Goal: Task Accomplishment & Management: Complete application form

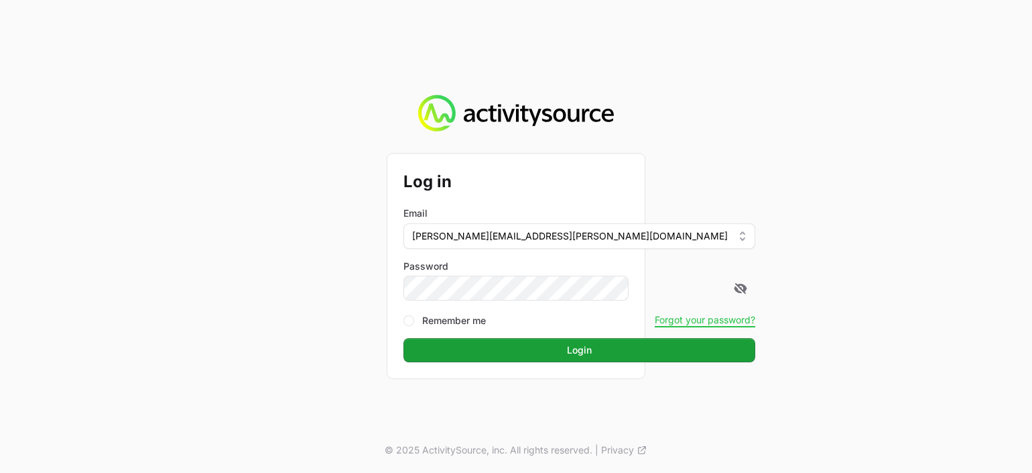
click at [403, 338] on button "Login" at bounding box center [579, 350] width 352 height 24
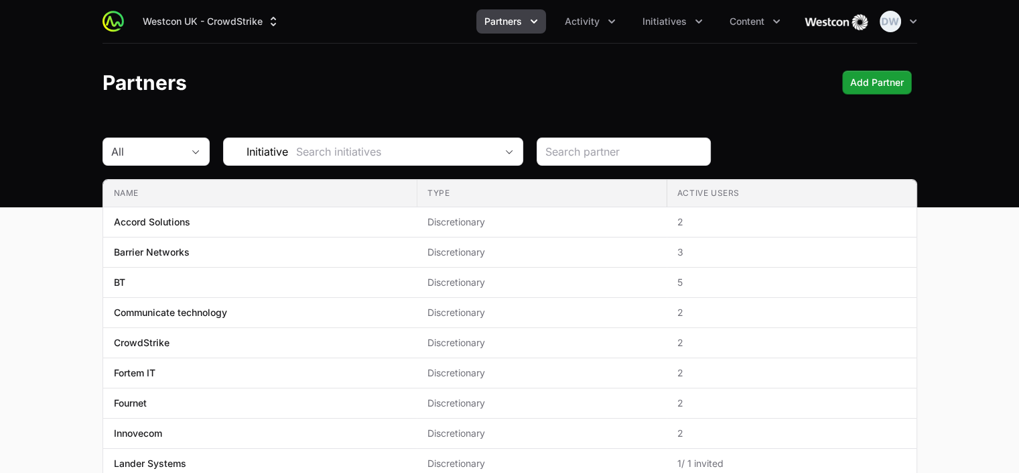
click at [537, 28] on button "Partners" at bounding box center [512, 21] width 70 height 24
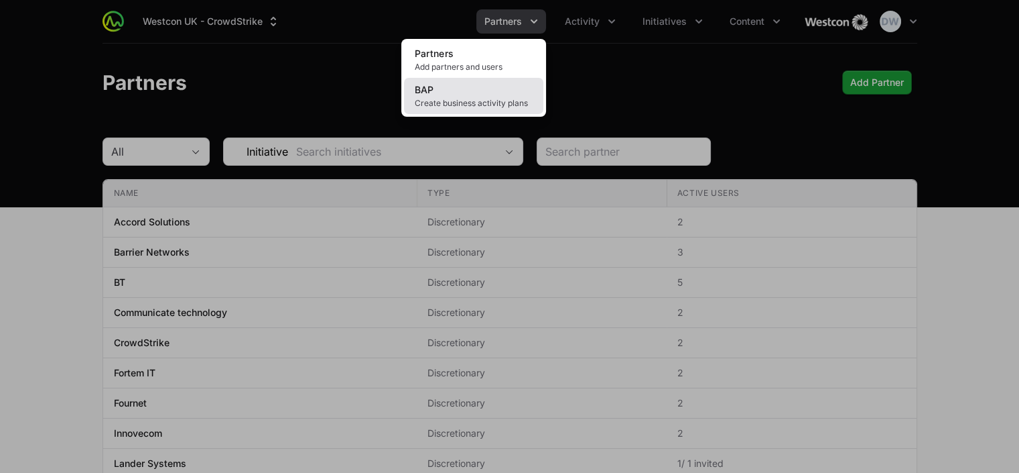
click at [472, 103] on span "Create business activity plans" at bounding box center [474, 103] width 118 height 11
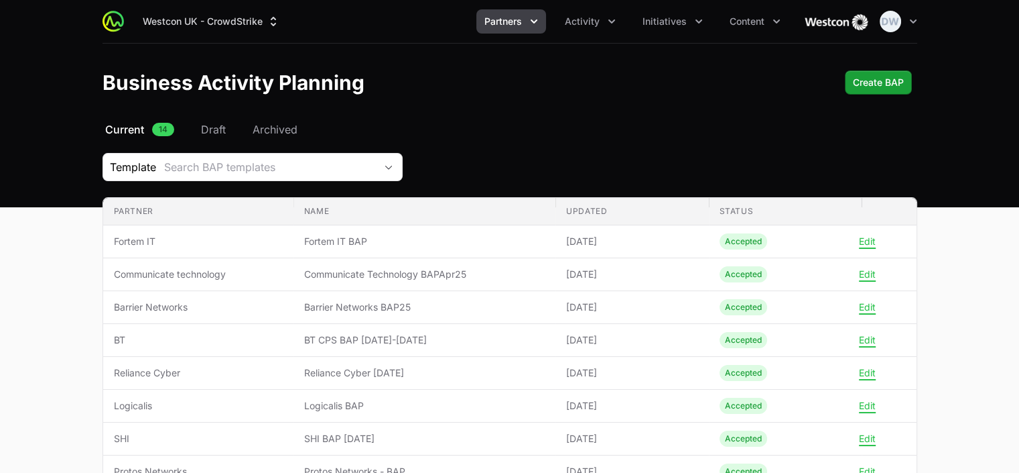
drag, startPoint x: 1015, startPoint y: 79, endPoint x: 1019, endPoint y: 129, distance: 50.4
click at [1019, 140] on html "Westcon UK - CrowdStrike Partners Activity Initiatives Content Open user menu O…" at bounding box center [509, 402] width 1019 height 805
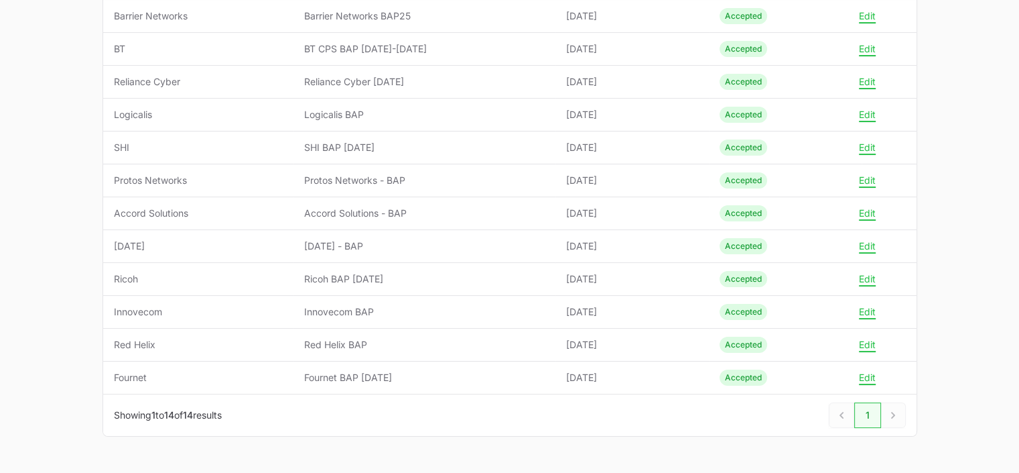
scroll to position [294, 0]
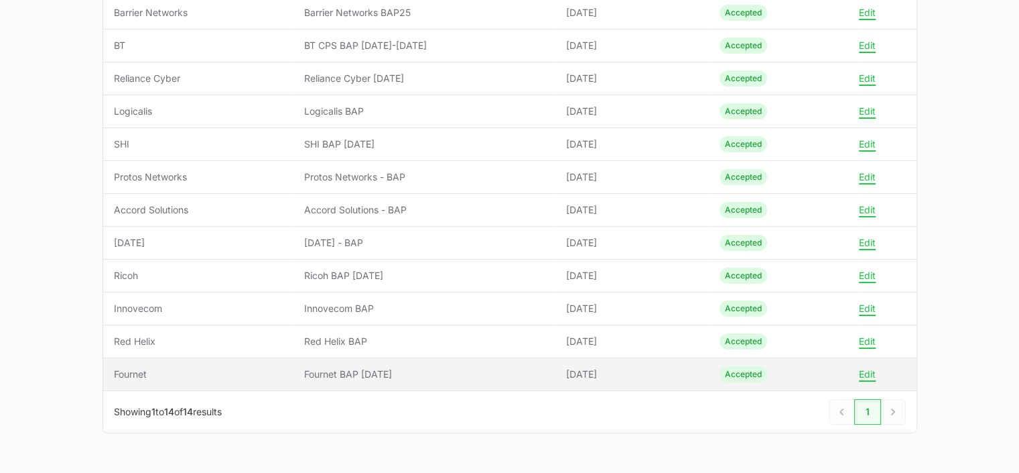
click at [145, 369] on span "Fournet" at bounding box center [198, 373] width 169 height 13
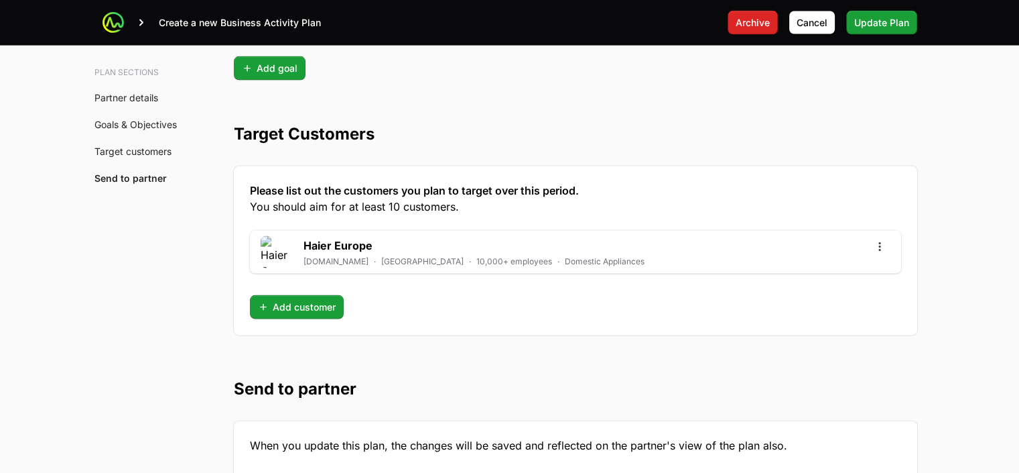
scroll to position [3604, 0]
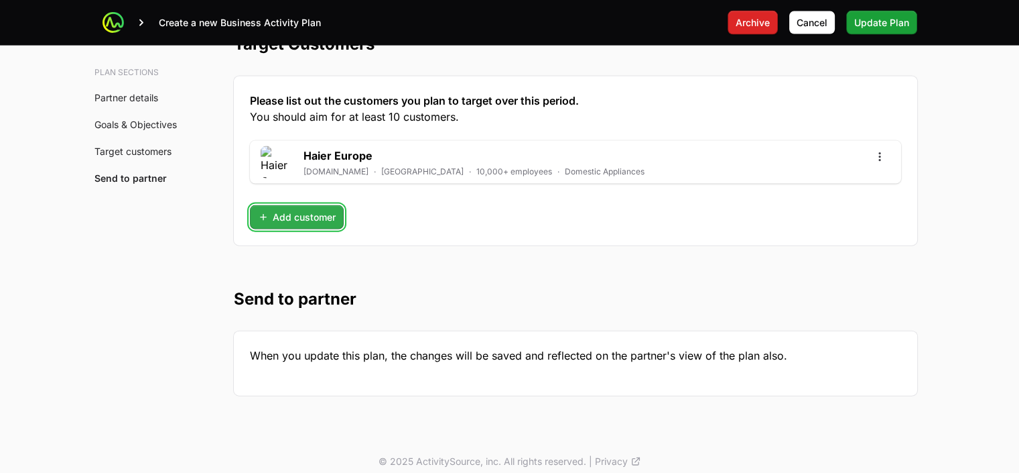
click at [315, 209] on span "Add customer" at bounding box center [297, 217] width 78 height 16
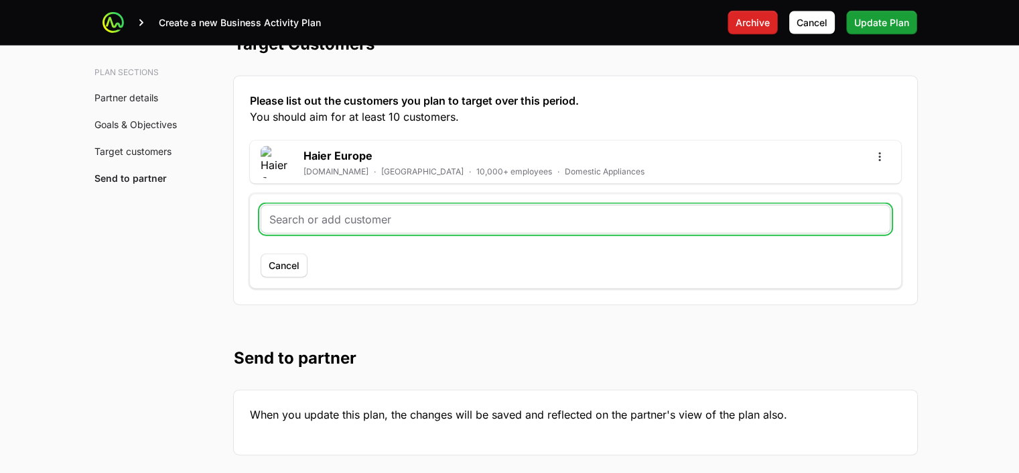
paste input "Poplar Harca"
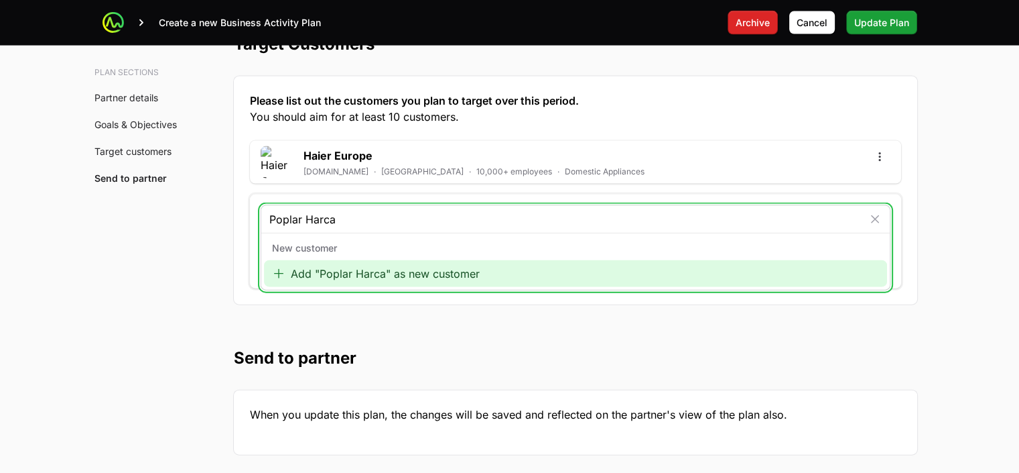
type input "Poplar Harca"
click at [359, 271] on div "Add "Poplar Harca" as new customer" at bounding box center [575, 273] width 623 height 27
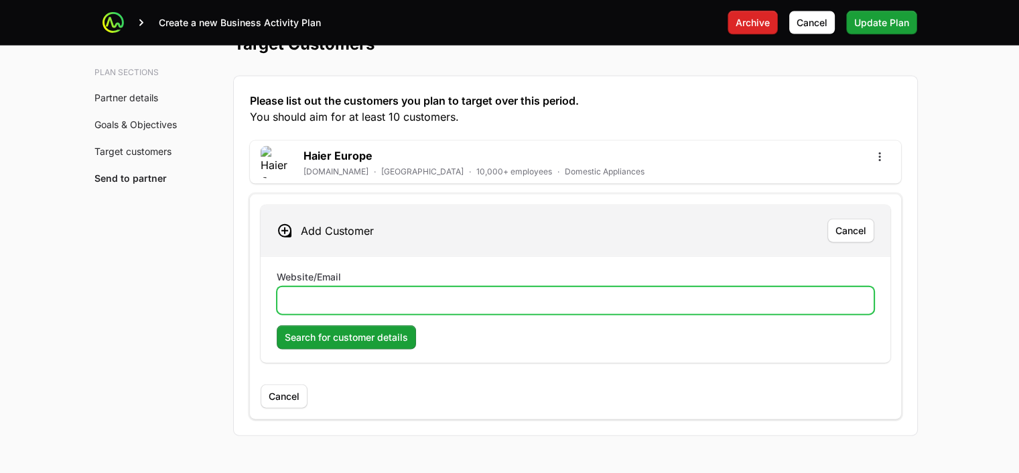
paste input "[DOMAIN_NAME]"
type input "[DOMAIN_NAME]"
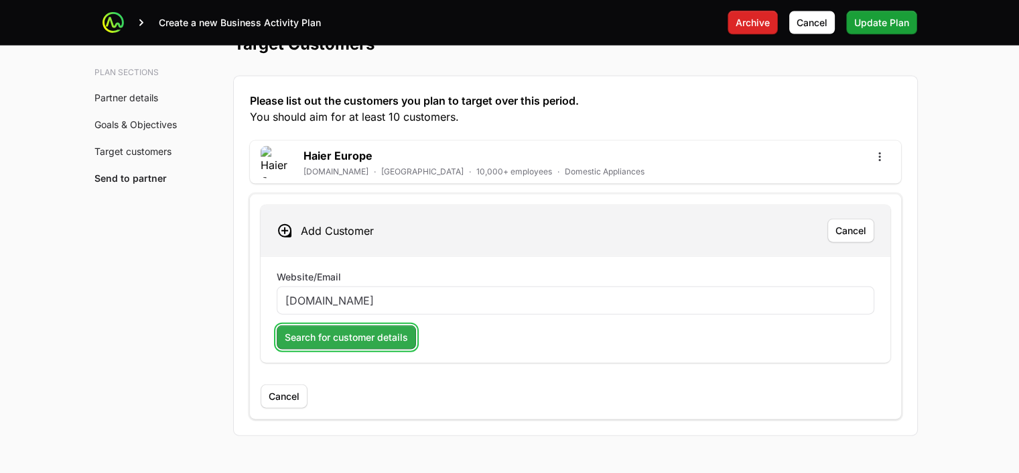
click at [390, 330] on span "Search for customer details" at bounding box center [346, 337] width 123 height 16
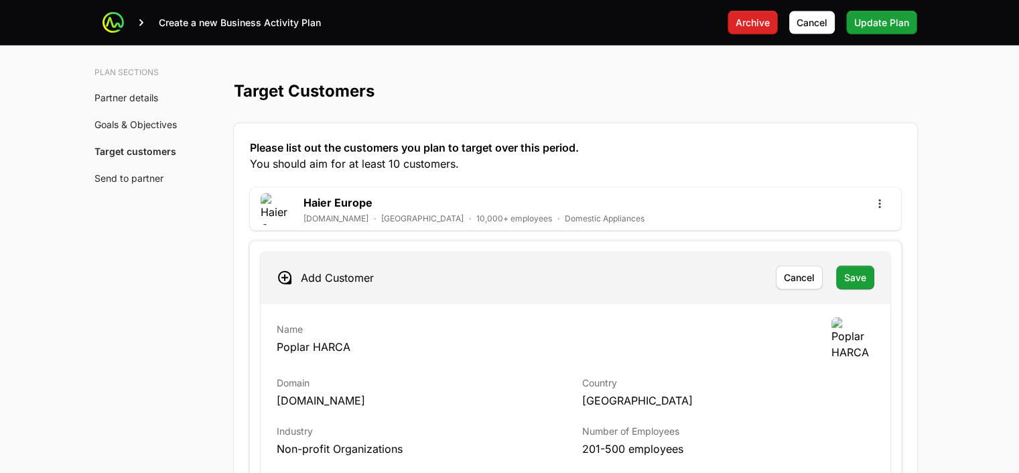
scroll to position [3625, 0]
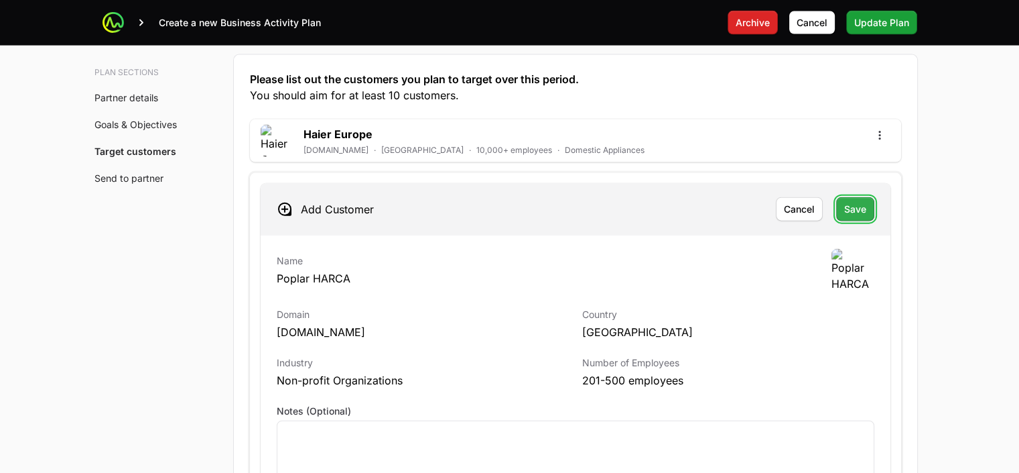
click at [847, 202] on span "Save" at bounding box center [855, 209] width 22 height 16
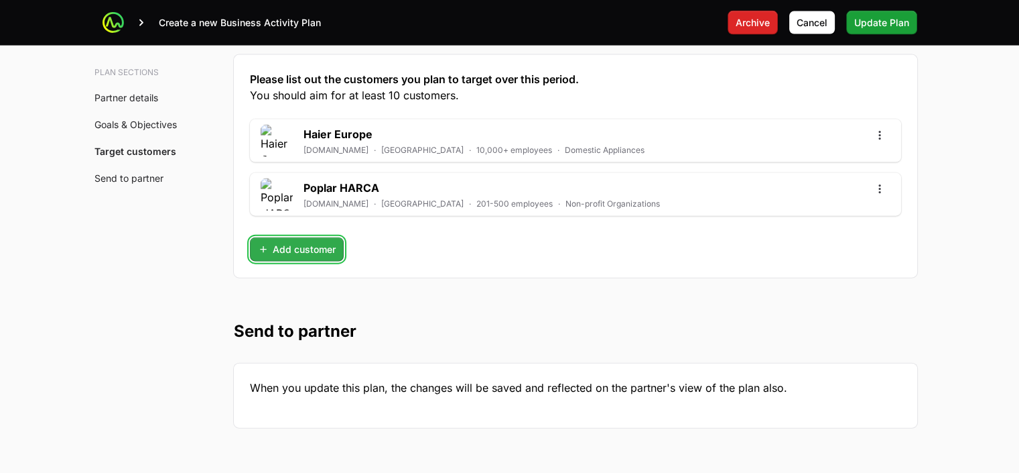
click at [324, 241] on span "Add customer" at bounding box center [297, 249] width 78 height 16
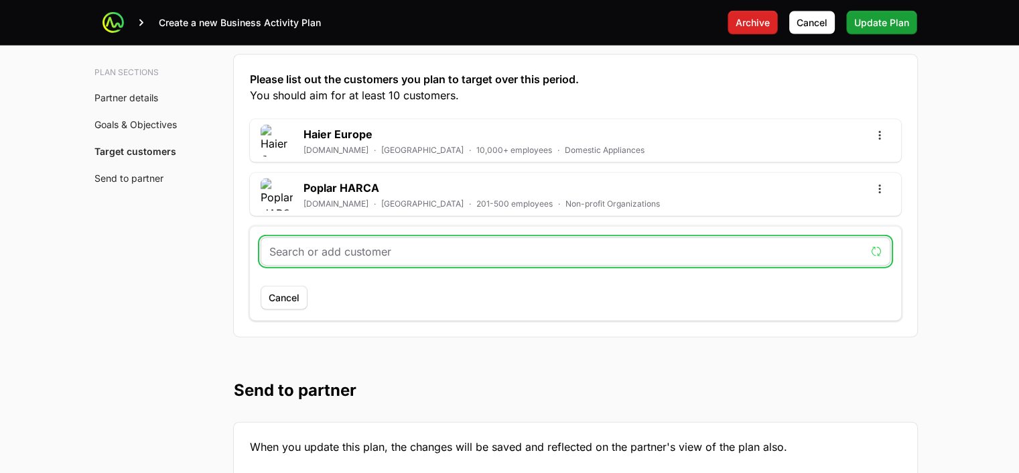
paste input "Luminate"
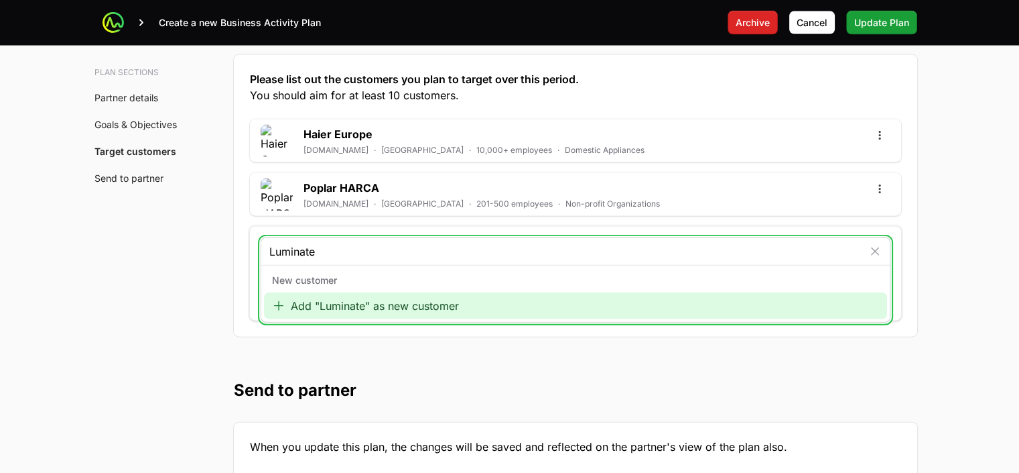
type input "Luminate"
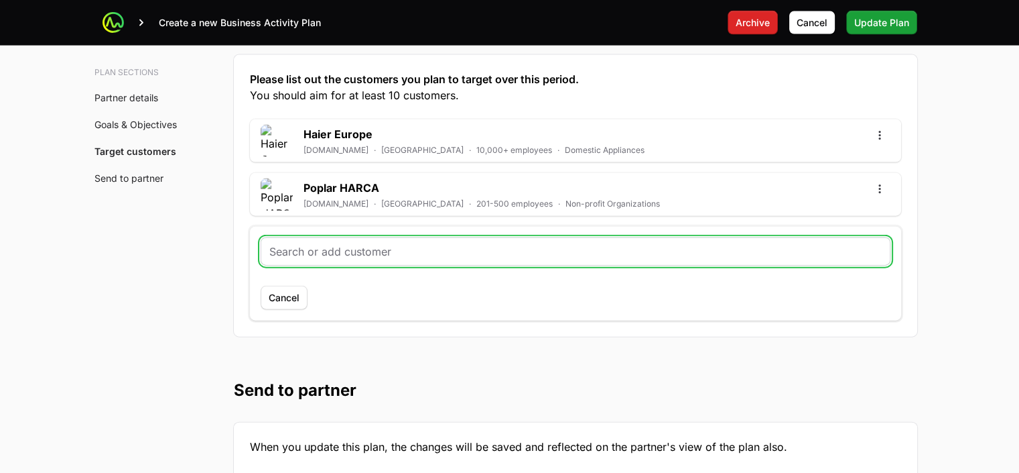
click at [369, 243] on input "text" at bounding box center [575, 251] width 613 height 16
paste input "Luminate"
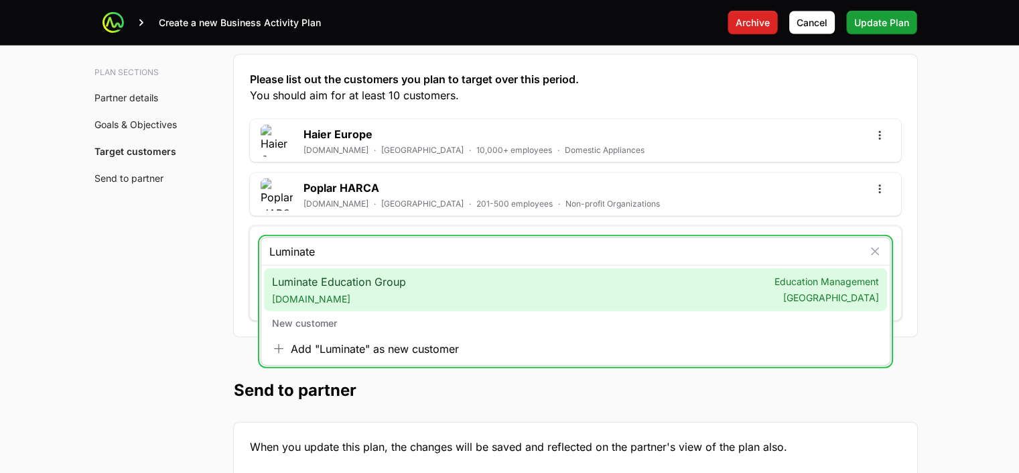
type input "Luminate"
click at [342, 292] on span "[DOMAIN_NAME]" at bounding box center [339, 298] width 134 height 13
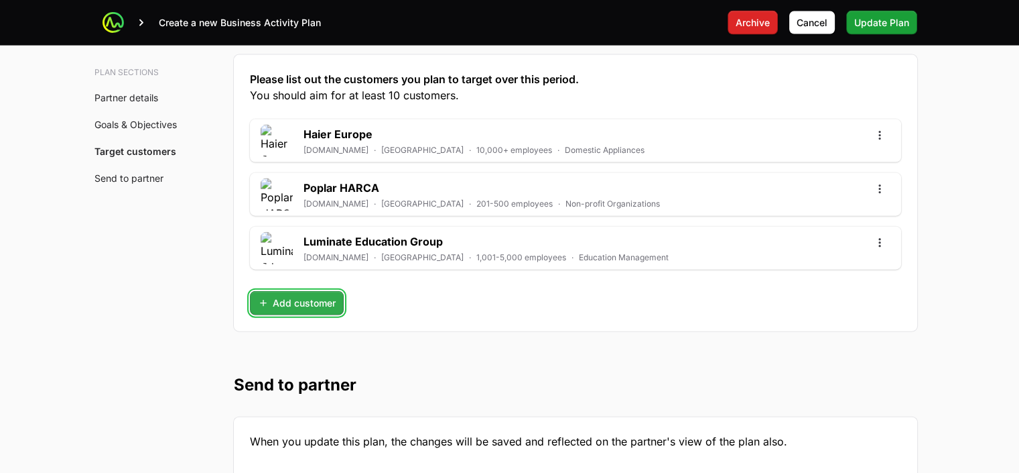
click at [309, 295] on span "Add customer" at bounding box center [297, 303] width 78 height 16
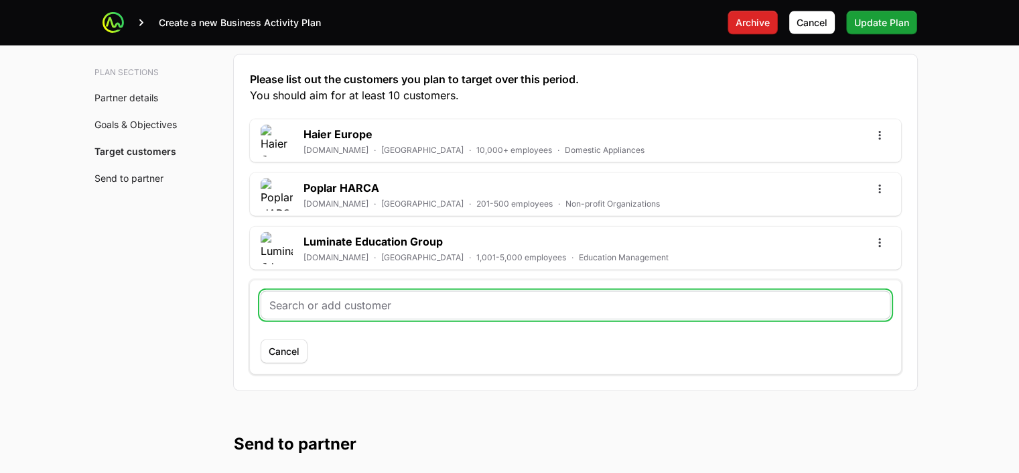
paste input "Ceracare"
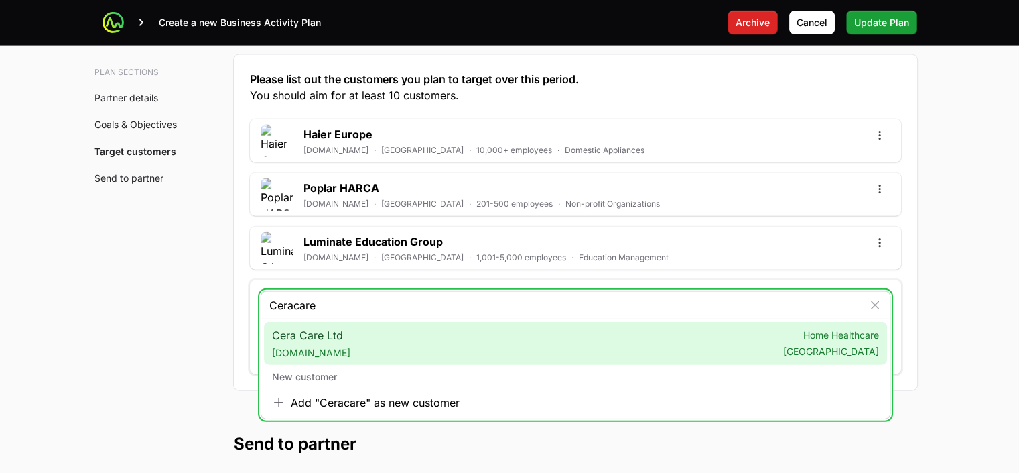
type input "Ceracare"
click at [320, 333] on span "Cera Care Ltd [DOMAIN_NAME]" at bounding box center [311, 343] width 78 height 32
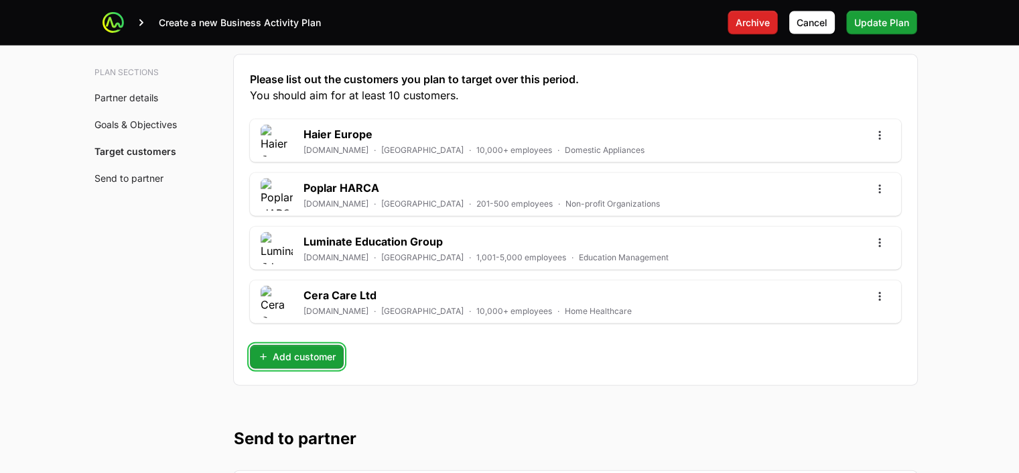
drag, startPoint x: 320, startPoint y: 351, endPoint x: 541, endPoint y: 305, distance: 225.2
click at [321, 351] on span "Add customer" at bounding box center [297, 357] width 78 height 16
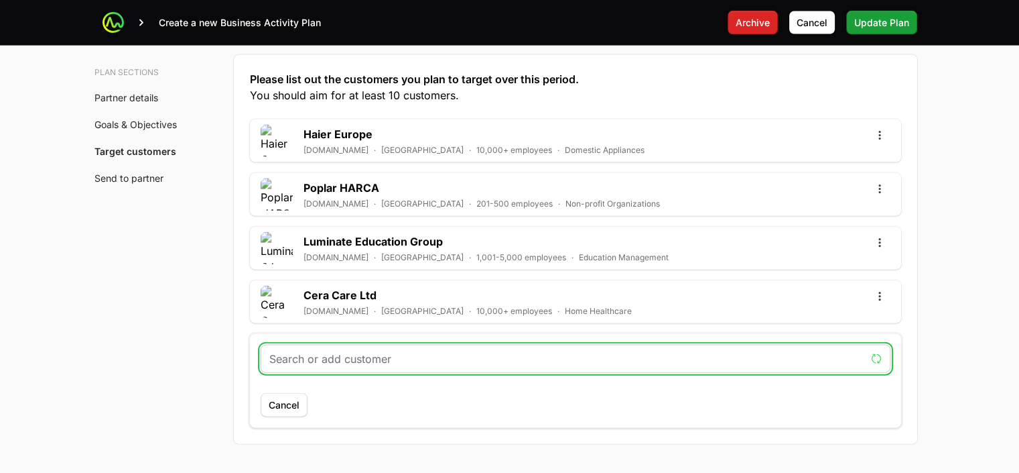
paste input "FirstChoice"
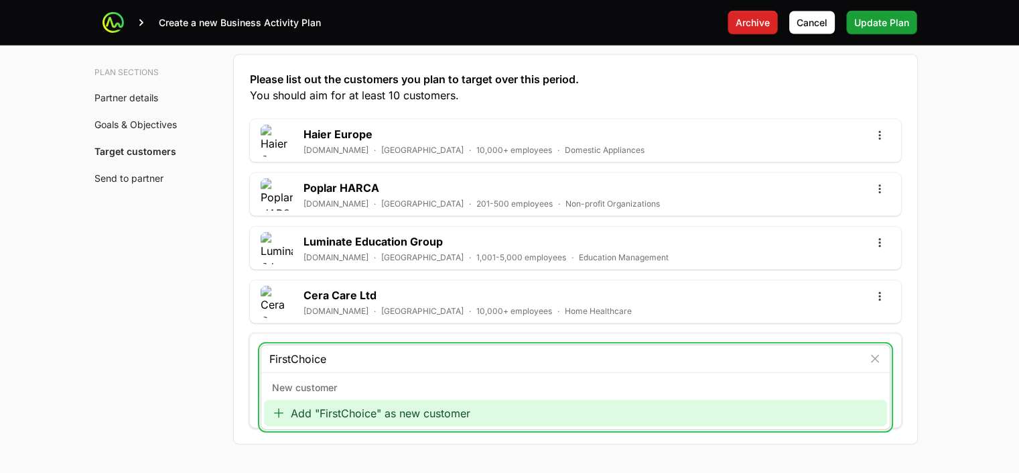
type input "First Choice"
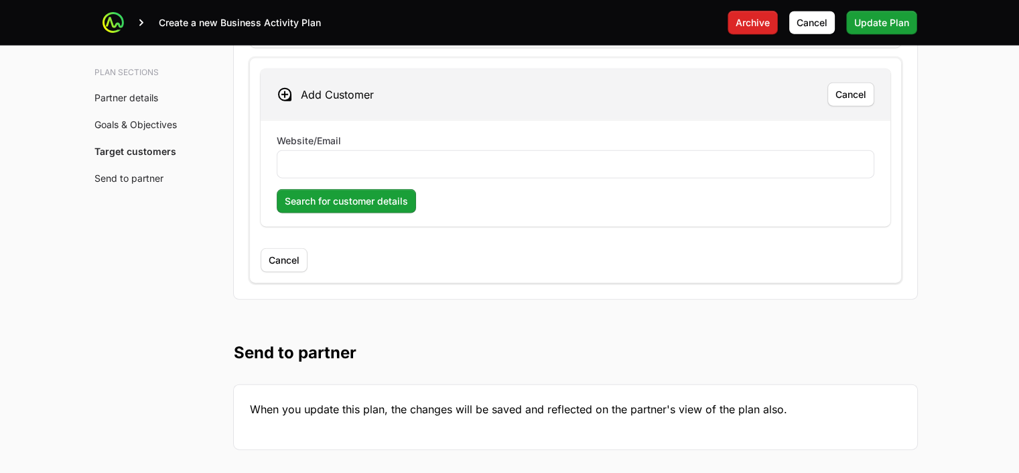
scroll to position [3875, 0]
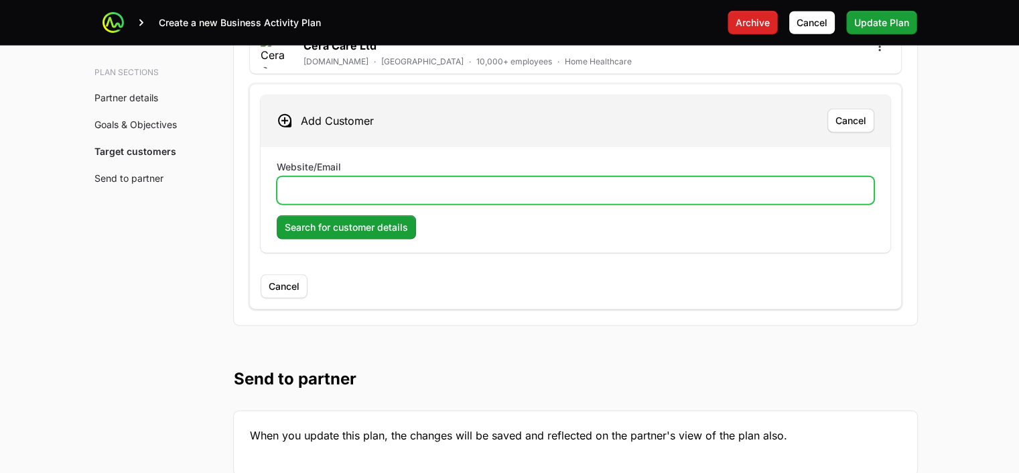
click at [316, 182] on input "Website/Email" at bounding box center [576, 190] width 580 height 16
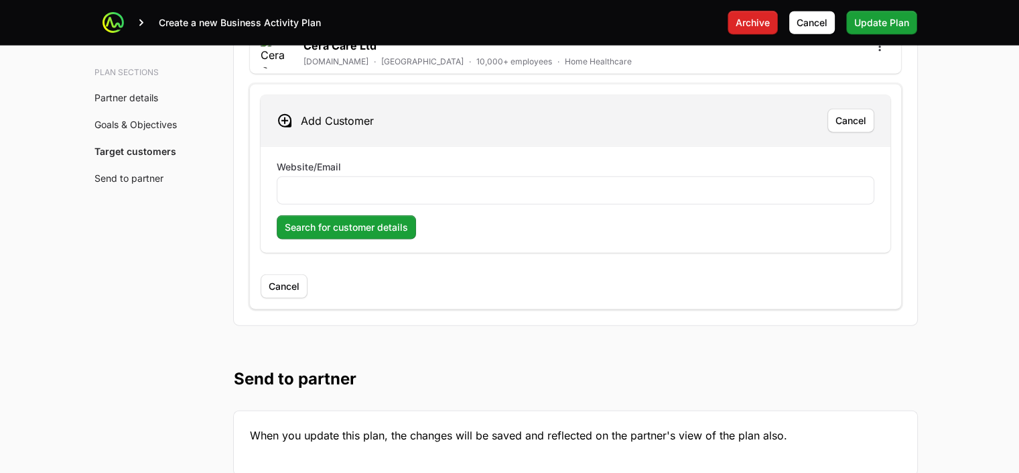
click at [462, 123] on div "Add Customer Cancel" at bounding box center [576, 120] width 630 height 51
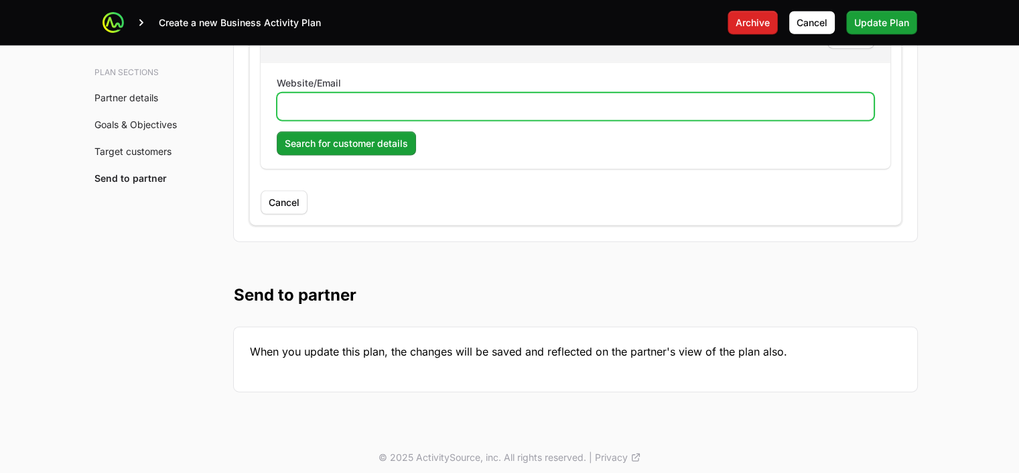
drag, startPoint x: 352, startPoint y: 101, endPoint x: 365, endPoint y: 97, distance: 14.2
click at [352, 101] on input "Website/Email" at bounding box center [576, 107] width 580 height 16
paste input "[DOMAIN_NAME]"
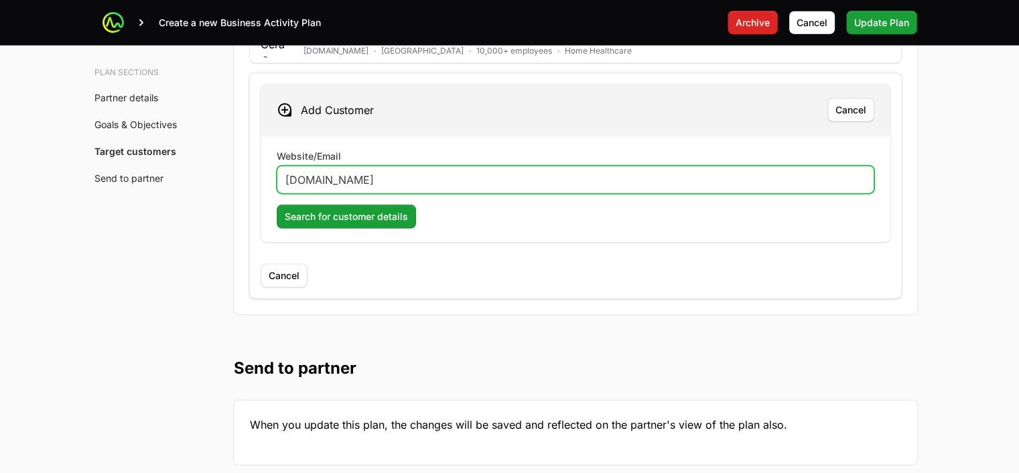
scroll to position [3791, 0]
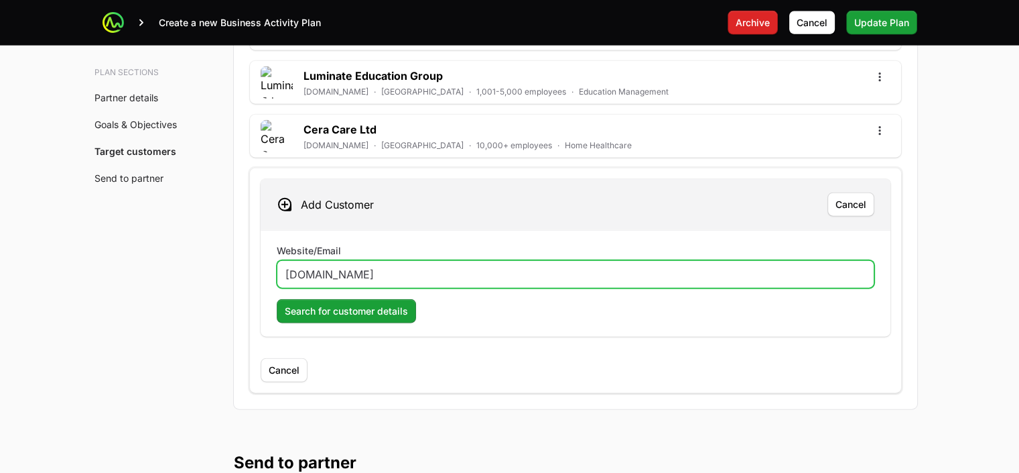
type input "[DOMAIN_NAME]"
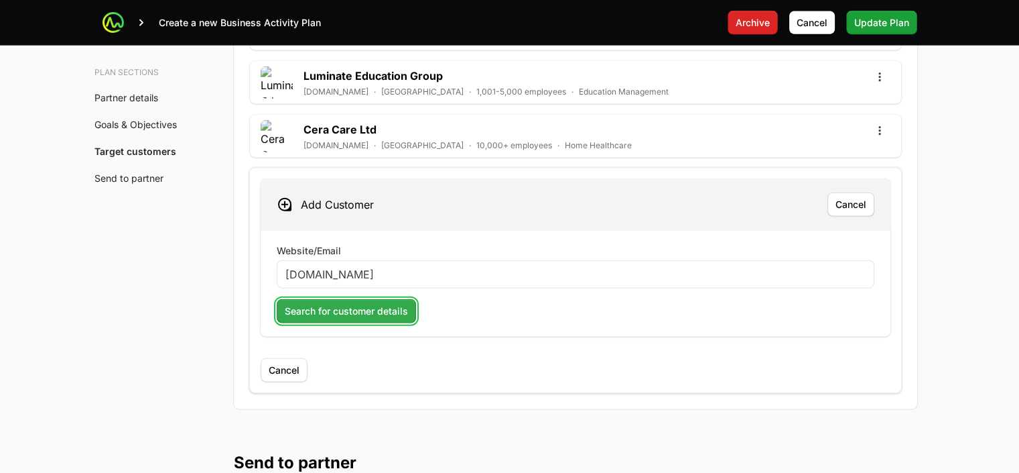
click at [398, 303] on span "Search for customer details" at bounding box center [346, 311] width 123 height 16
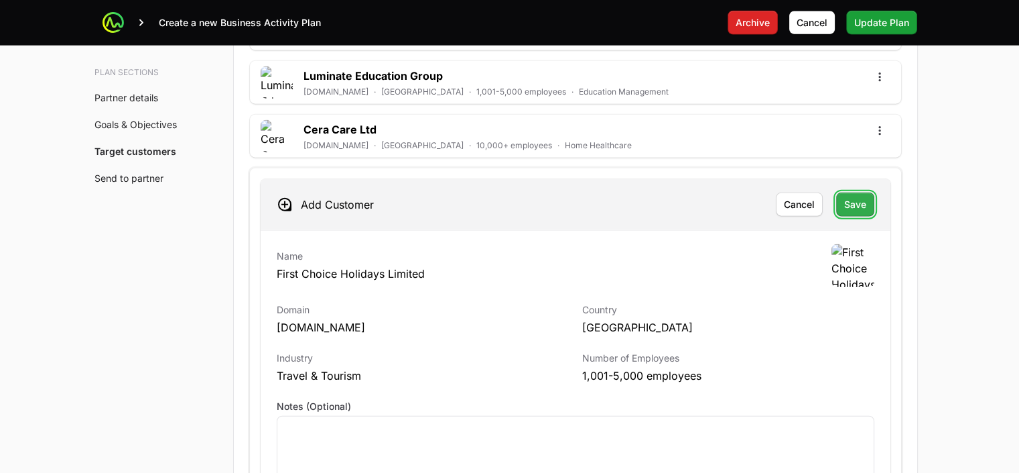
click at [855, 196] on span "Save" at bounding box center [855, 204] width 22 height 16
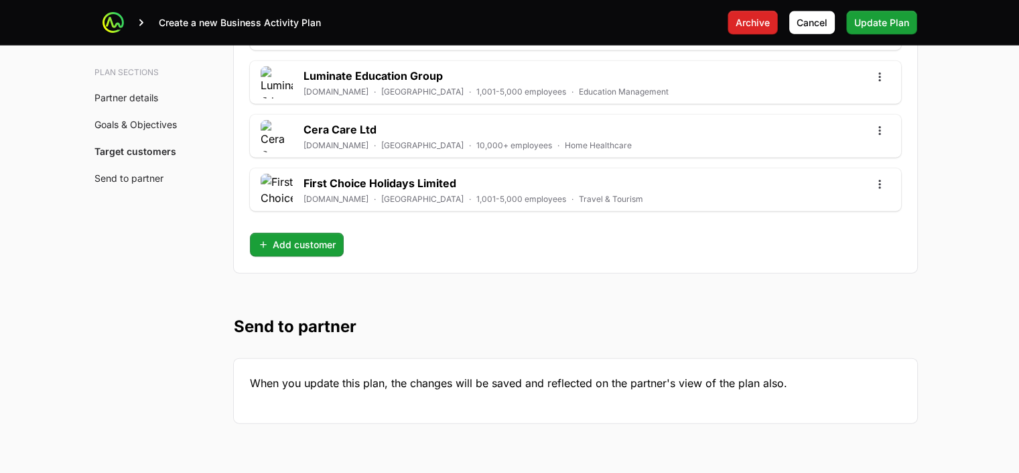
click at [314, 251] on div "Please list out the customers you plan to target over this period. You should a…" at bounding box center [576, 80] width 684 height 383
click at [295, 238] on span "Add customer" at bounding box center [297, 245] width 78 height 16
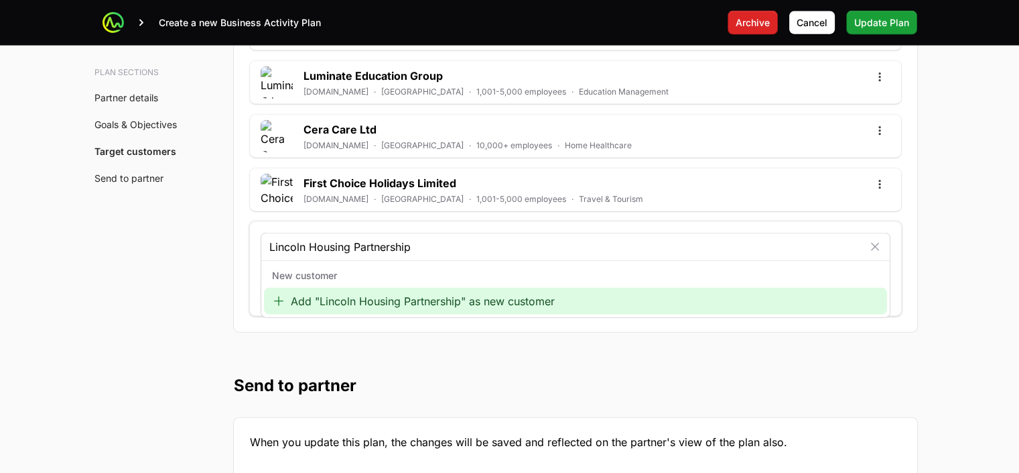
type input "Lincoln Housing Partnership"
click at [325, 267] on div "New customer" at bounding box center [575, 275] width 623 height 24
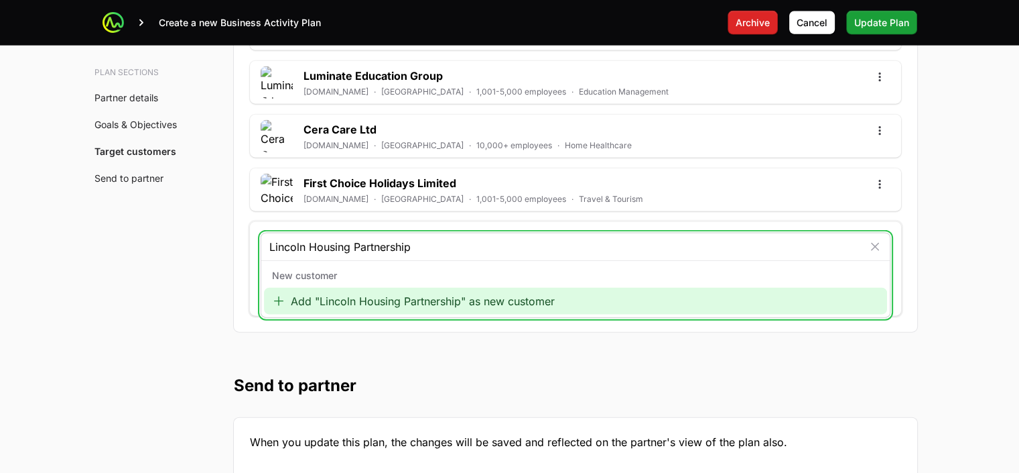
click at [429, 239] on input "Lincoln Housing Partnership" at bounding box center [566, 247] width 594 height 16
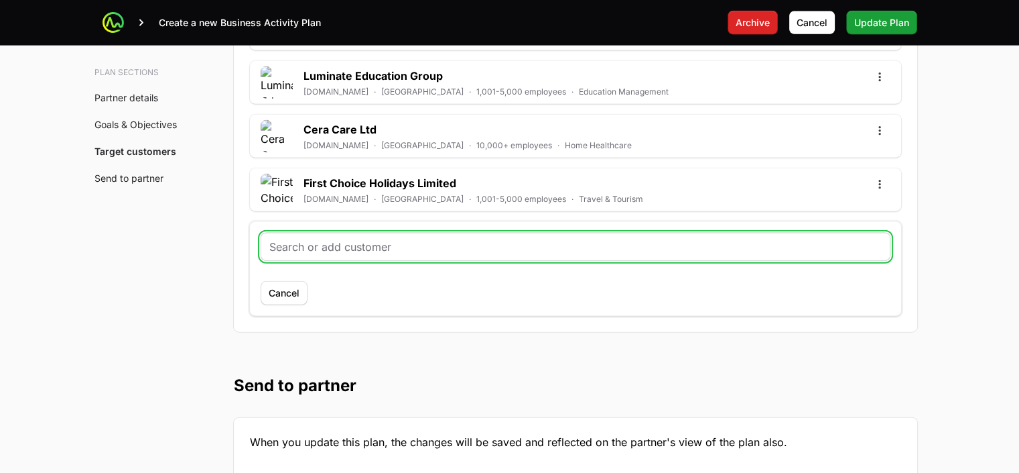
paste input "Lincoln Housing Partnership"
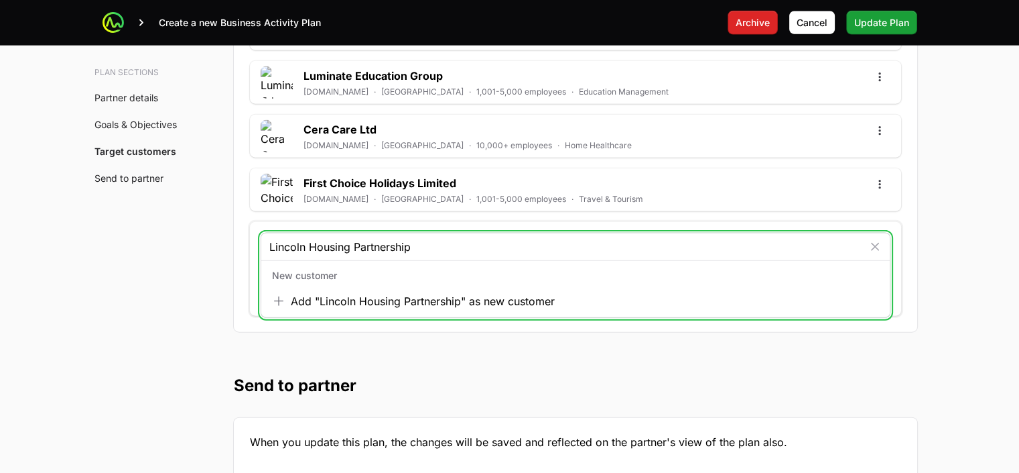
type input "Lincoln Housing Partnership"
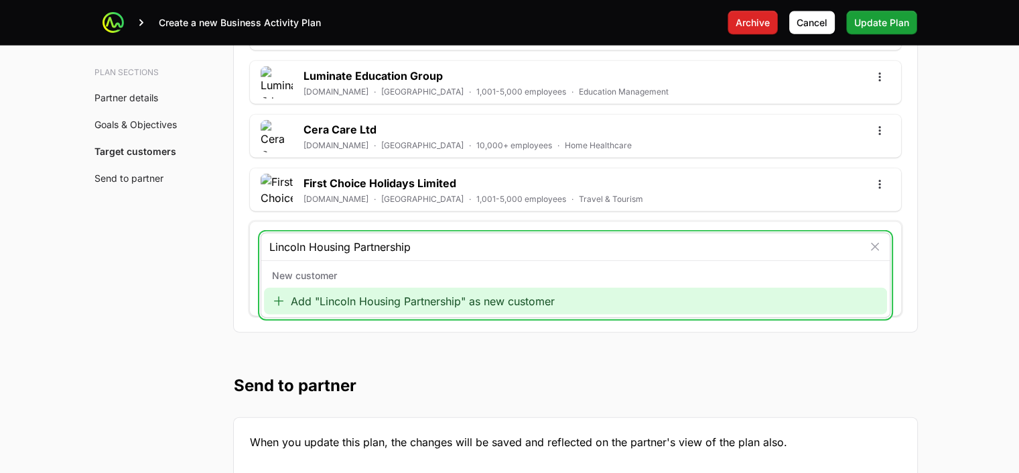
click at [469, 294] on div "Add "Lincoln Housing Partnership" as new customer" at bounding box center [575, 301] width 623 height 27
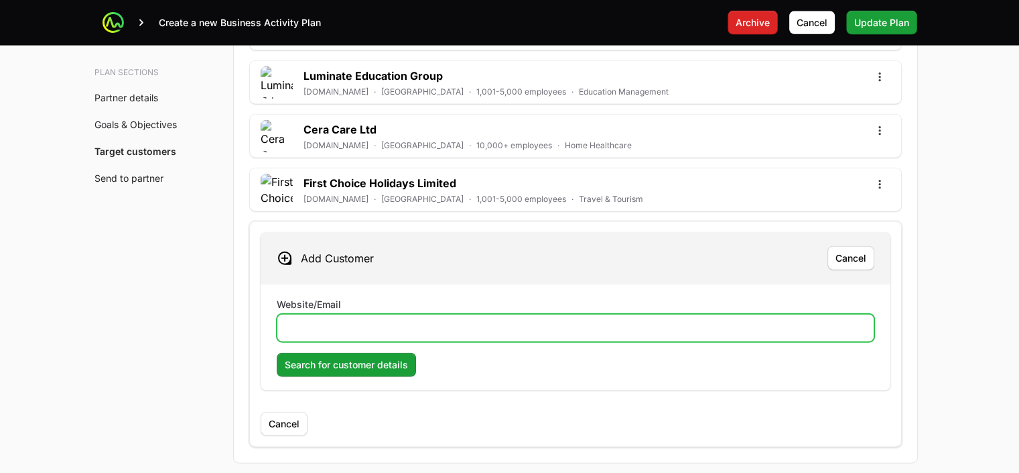
click at [318, 320] on input "Website/Email" at bounding box center [576, 328] width 580 height 16
paste input "[DOMAIN_NAME]"
type input "[DOMAIN_NAME]"
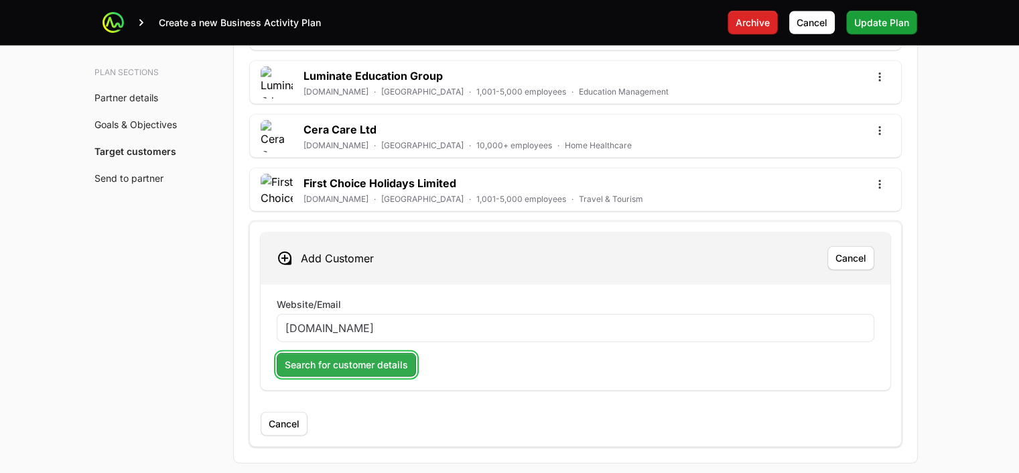
click at [359, 362] on span "Search for customer details" at bounding box center [346, 365] width 123 height 16
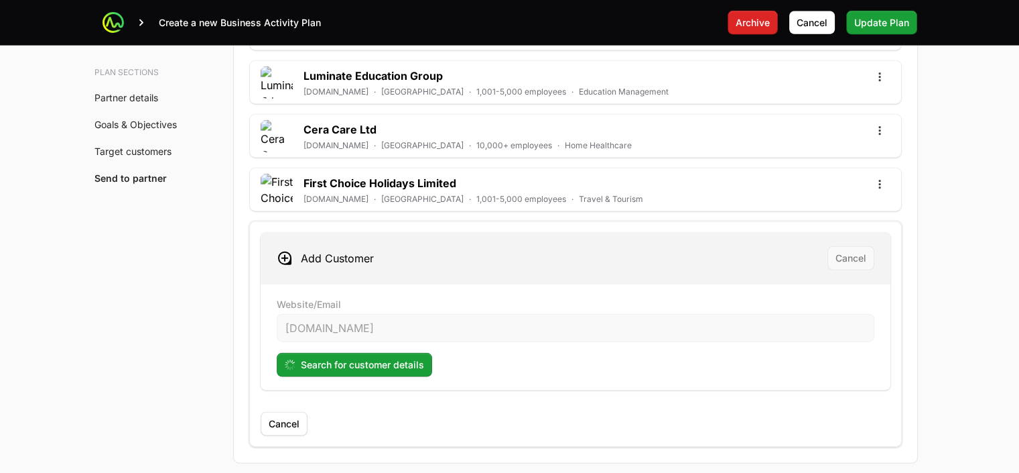
scroll to position [3875, 0]
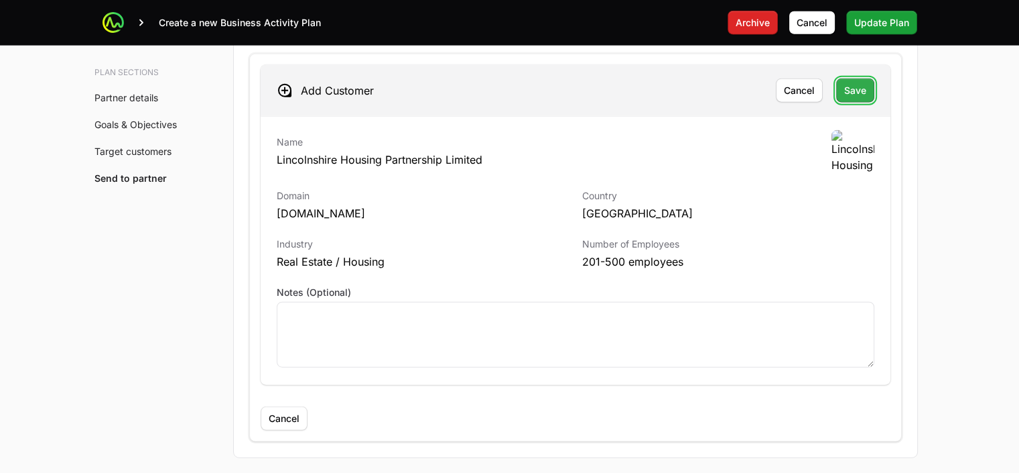
click at [858, 86] on span "Save" at bounding box center [855, 90] width 22 height 16
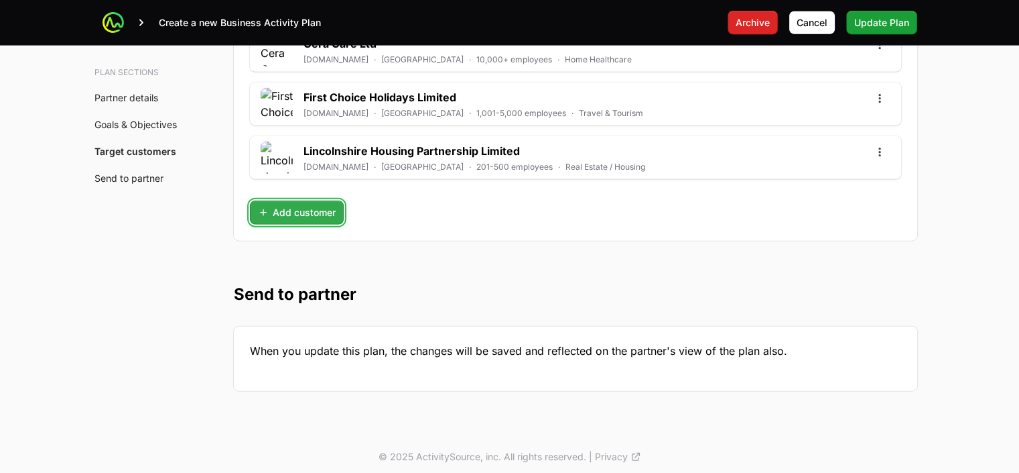
click at [316, 204] on span "Add customer" at bounding box center [297, 212] width 78 height 16
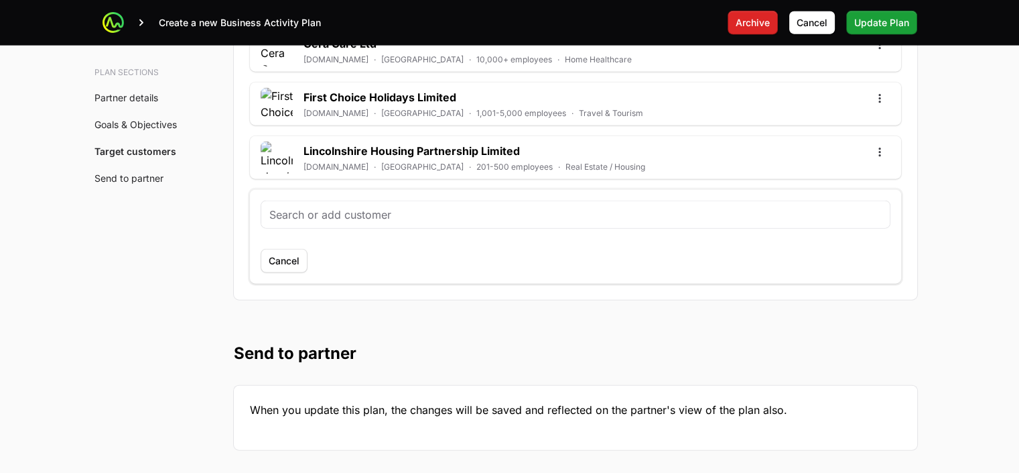
type input "Alzheimer’s Society"
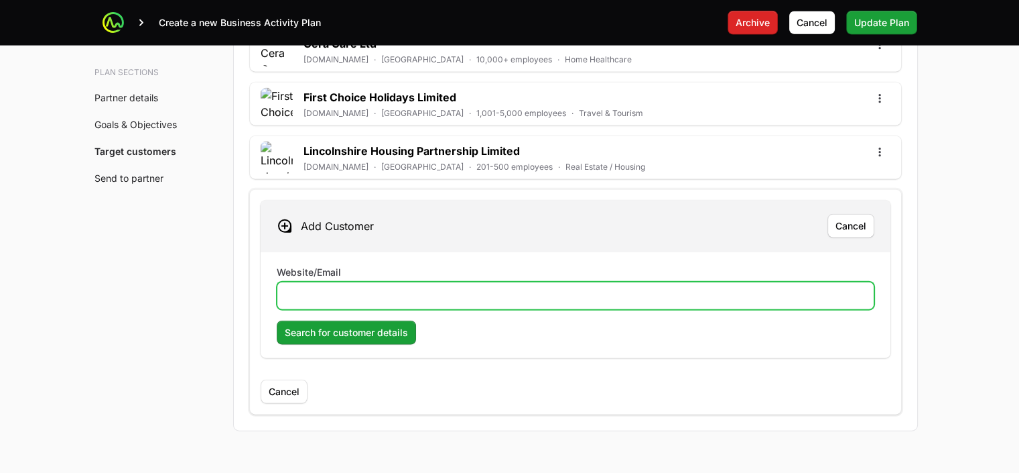
click at [375, 288] on input "Website/Email" at bounding box center [576, 296] width 580 height 16
paste input "[DOMAIN_NAME]"
type input "[DOMAIN_NAME]"
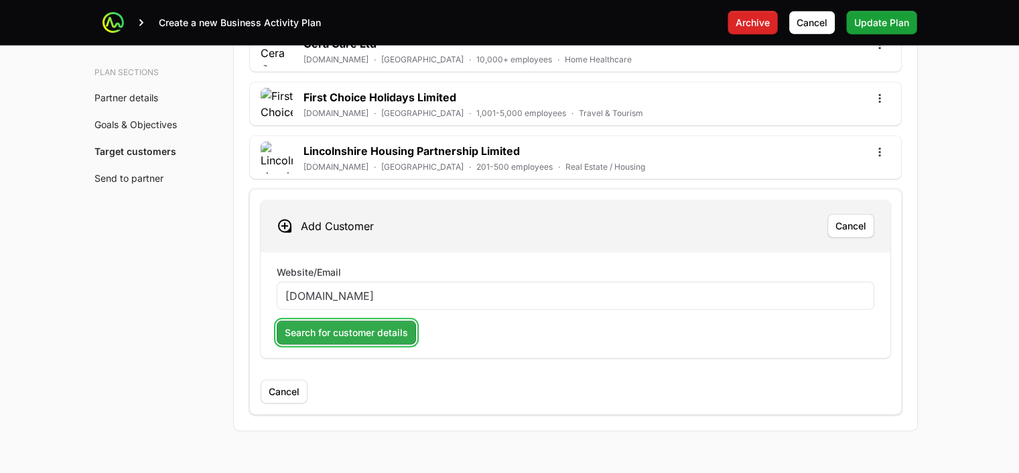
click at [350, 325] on span "Search for customer details" at bounding box center [346, 332] width 123 height 16
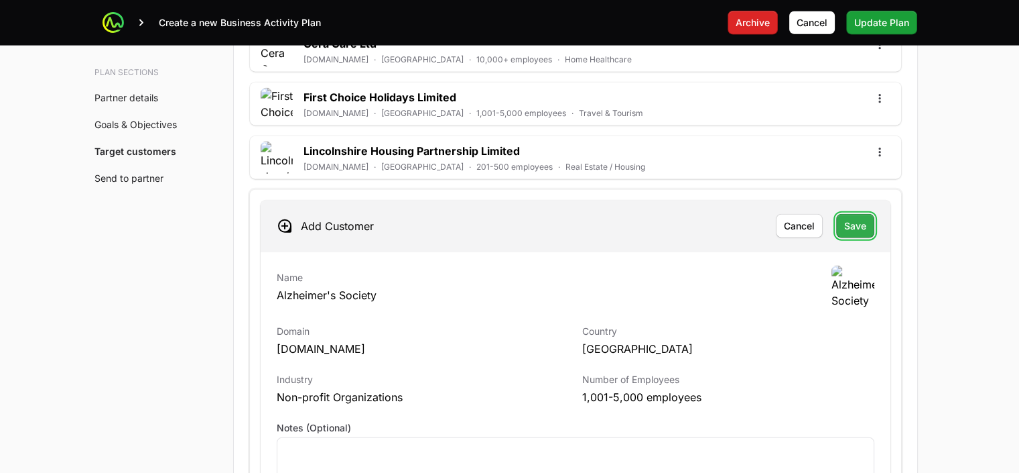
click at [852, 218] on span "Save" at bounding box center [855, 226] width 22 height 16
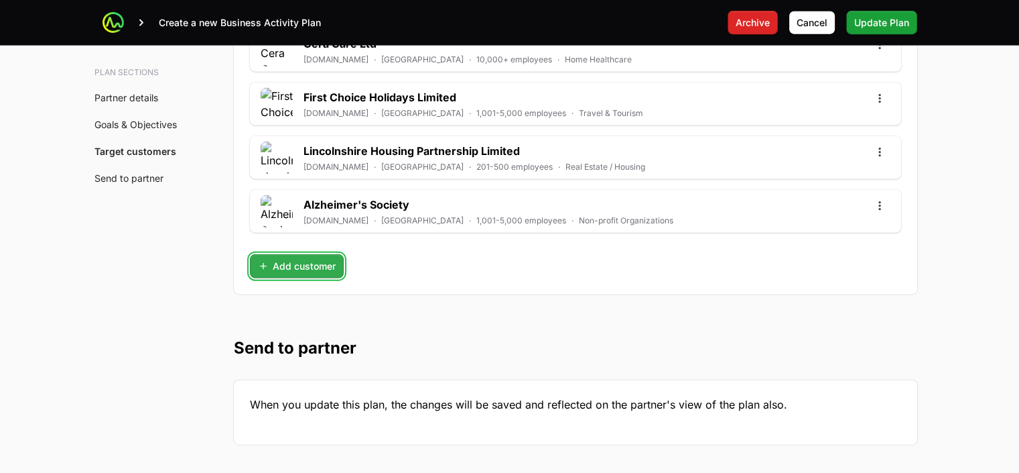
click at [317, 260] on span "Add customer" at bounding box center [297, 266] width 78 height 16
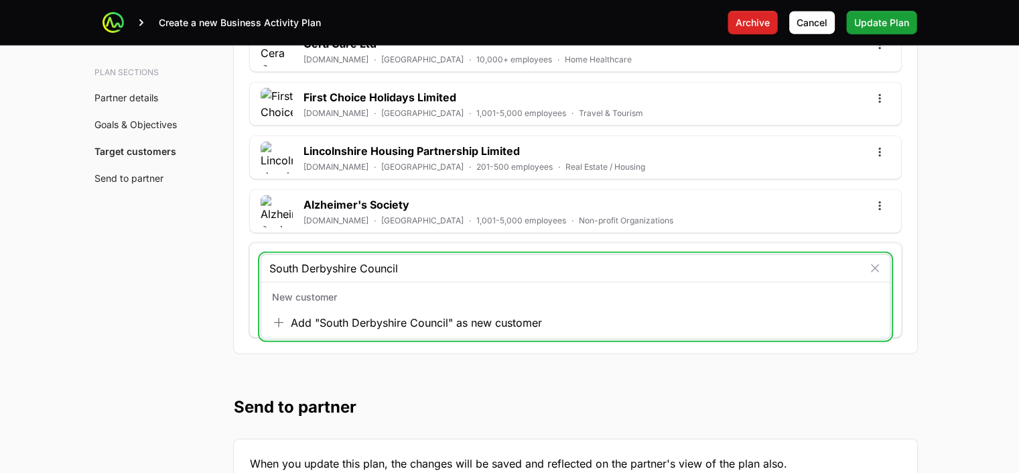
click at [363, 261] on input "South Derbyshire Council" at bounding box center [566, 268] width 594 height 16
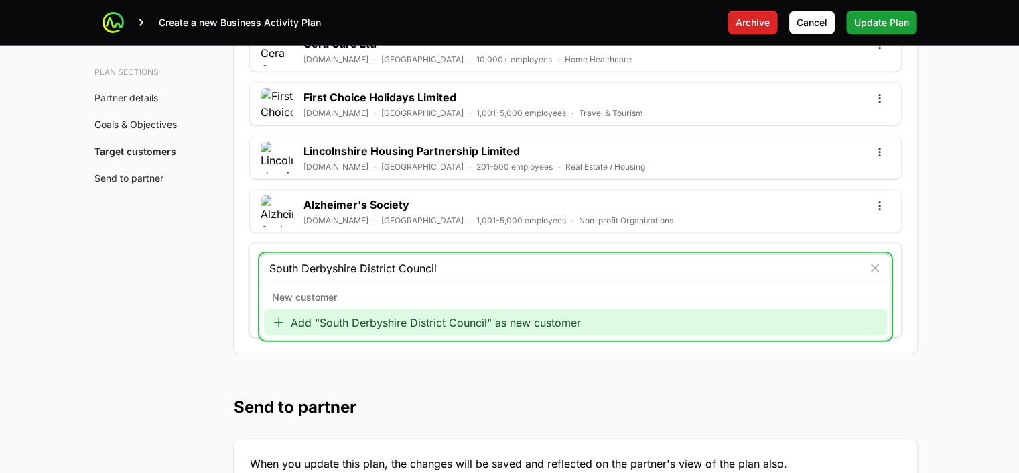
type input "South Derbyshire District Council"
click at [387, 309] on div "Add "South Derbyshire District Council" as new customer" at bounding box center [575, 322] width 623 height 27
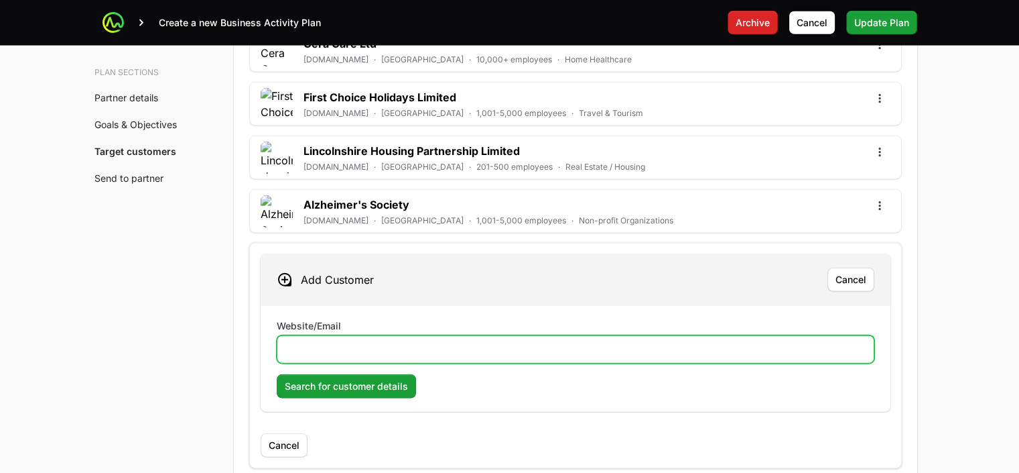
drag, startPoint x: 301, startPoint y: 344, endPoint x: 311, endPoint y: 340, distance: 10.6
click at [298, 343] on input "Website/Email" at bounding box center [576, 349] width 580 height 16
paste input "[DOMAIN_NAME]"
type input "[DOMAIN_NAME]"
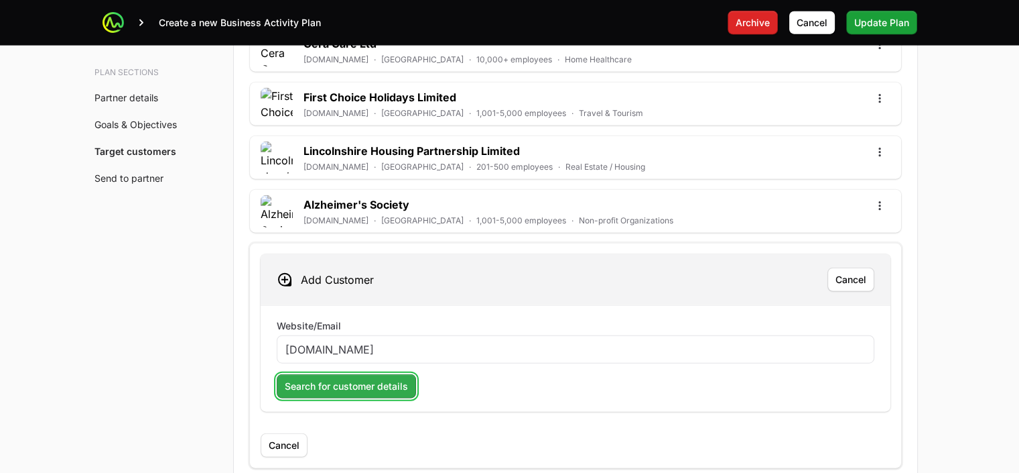
drag, startPoint x: 387, startPoint y: 371, endPoint x: 418, endPoint y: 359, distance: 33.1
click at [386, 374] on button "Search for customer details" at bounding box center [346, 386] width 139 height 24
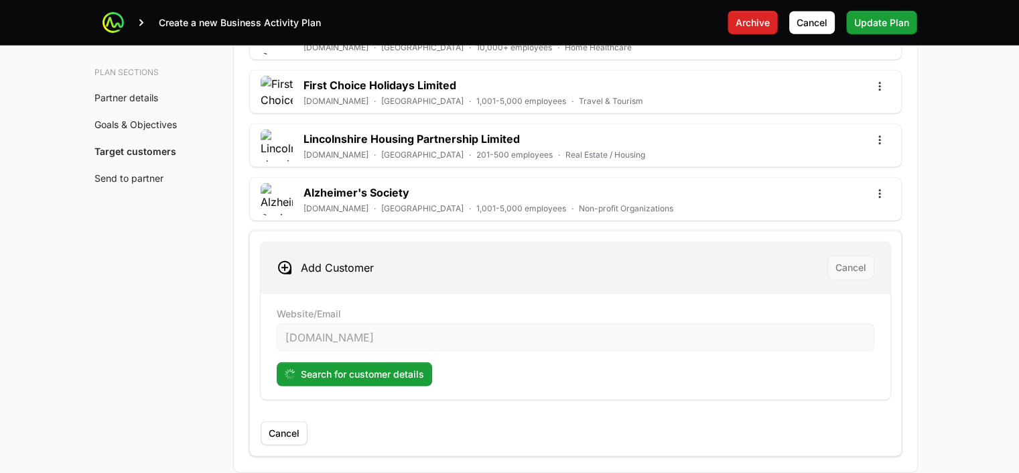
scroll to position [3960, 0]
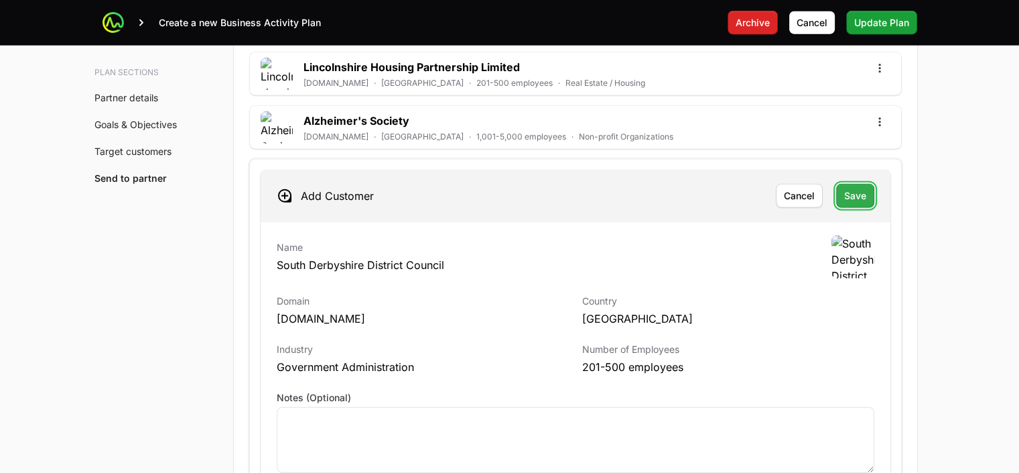
click at [854, 188] on span "Save" at bounding box center [855, 196] width 22 height 16
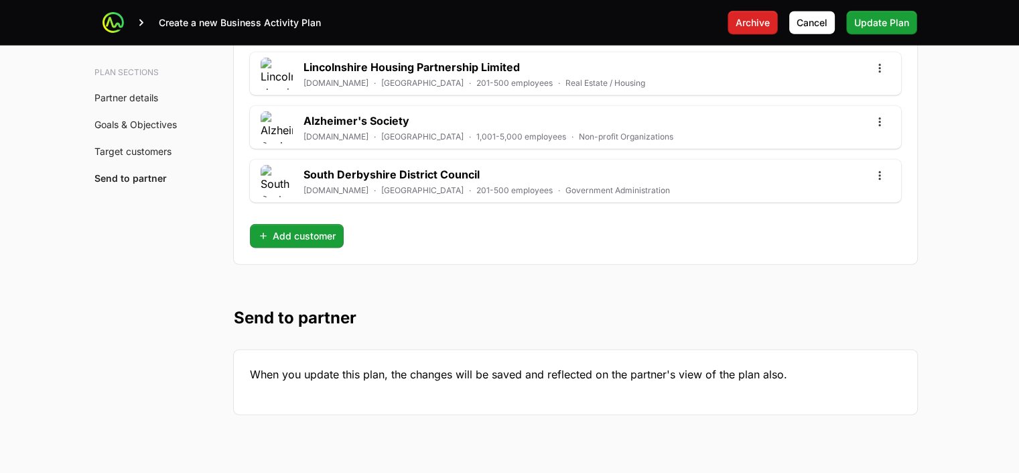
click at [322, 216] on div "Haier Europe [DOMAIN_NAME] · [GEOGRAPHIC_DATA] · 10,000+ employees · Domestic A…" at bounding box center [575, 16] width 651 height 464
click at [310, 228] on span "Add customer" at bounding box center [297, 236] width 78 height 16
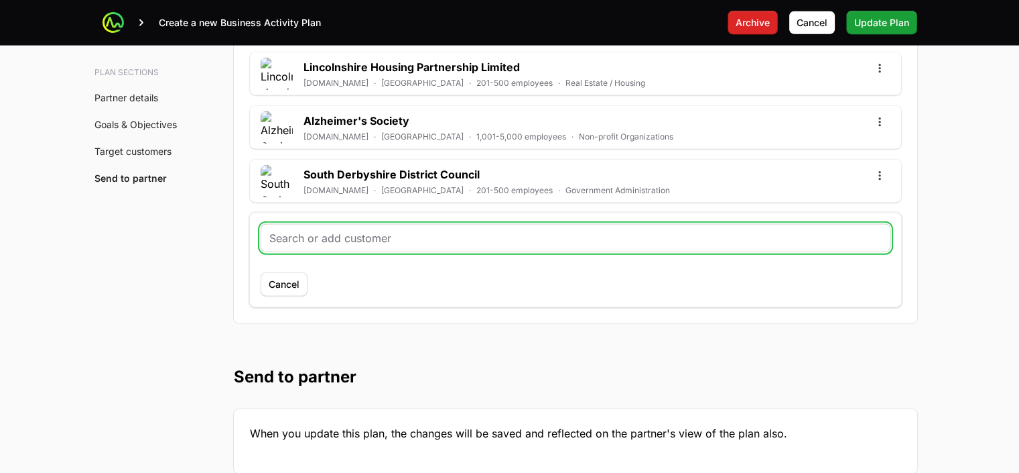
paste input "[GEOGRAPHIC_DATA]"
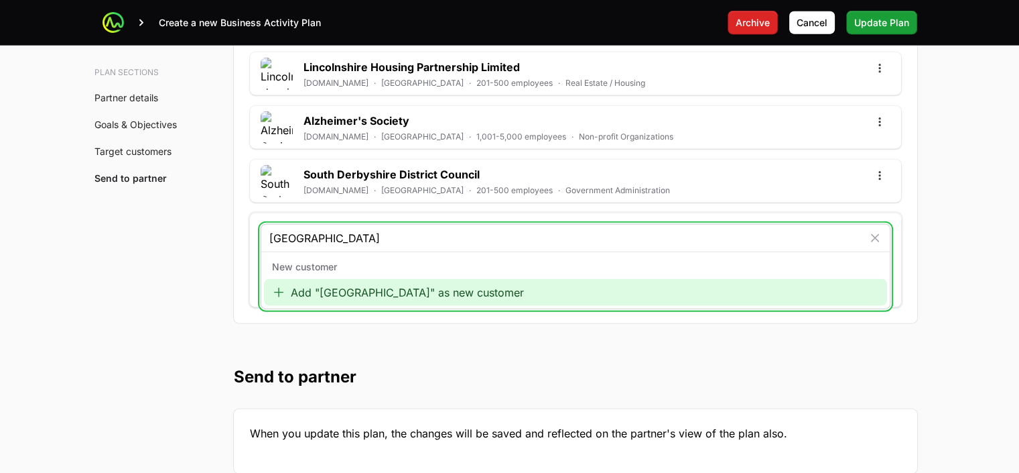
click at [351, 235] on input "[GEOGRAPHIC_DATA]" at bounding box center [566, 238] width 594 height 16
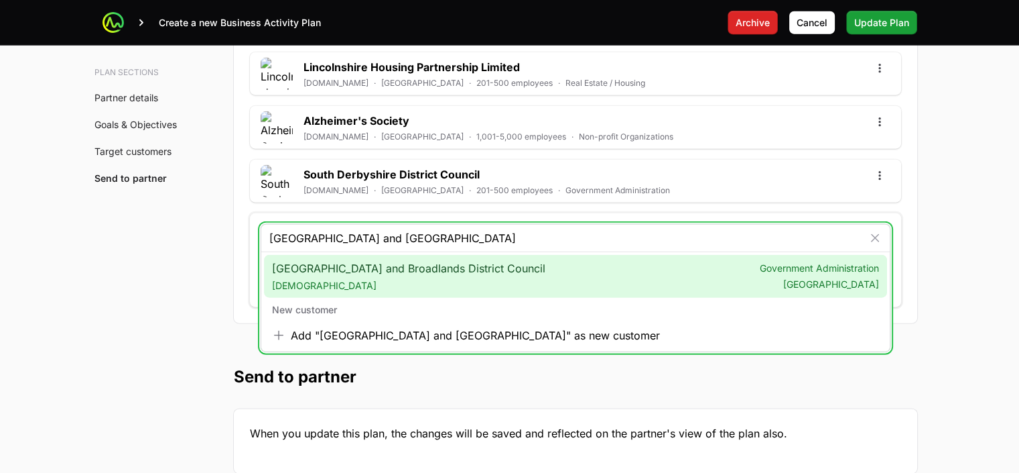
type input "[GEOGRAPHIC_DATA] and [GEOGRAPHIC_DATA]"
click at [466, 265] on span "[GEOGRAPHIC_DATA] and Broadlands District Council [DOMAIN_NAME]" at bounding box center [408, 276] width 273 height 32
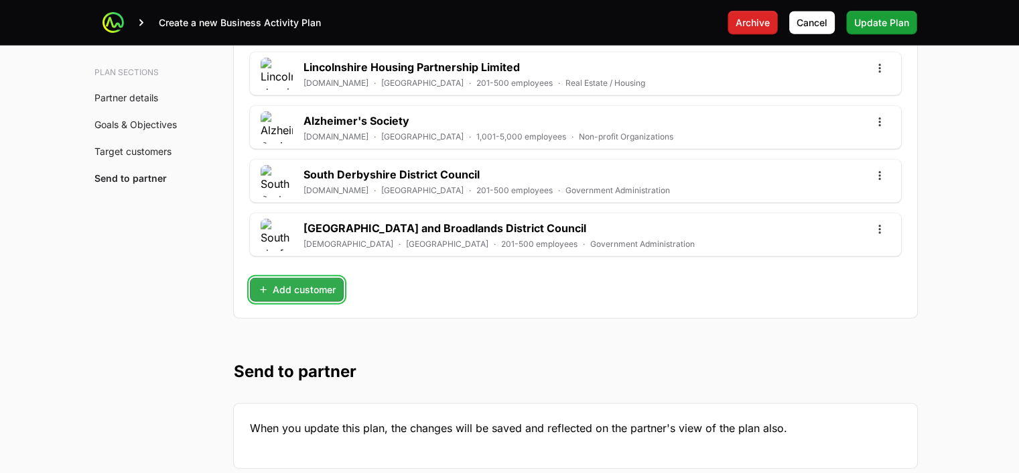
click at [316, 284] on span "Add customer" at bounding box center [297, 289] width 78 height 16
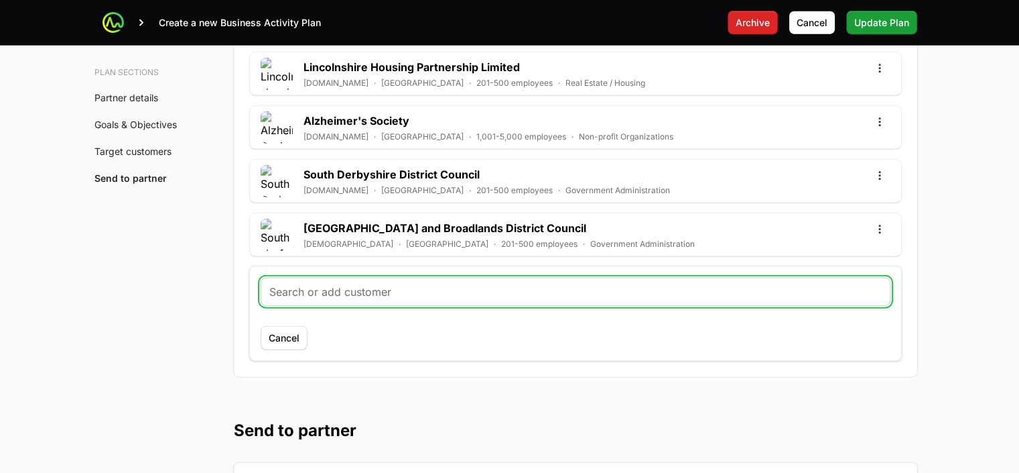
paste input "Spire Health"
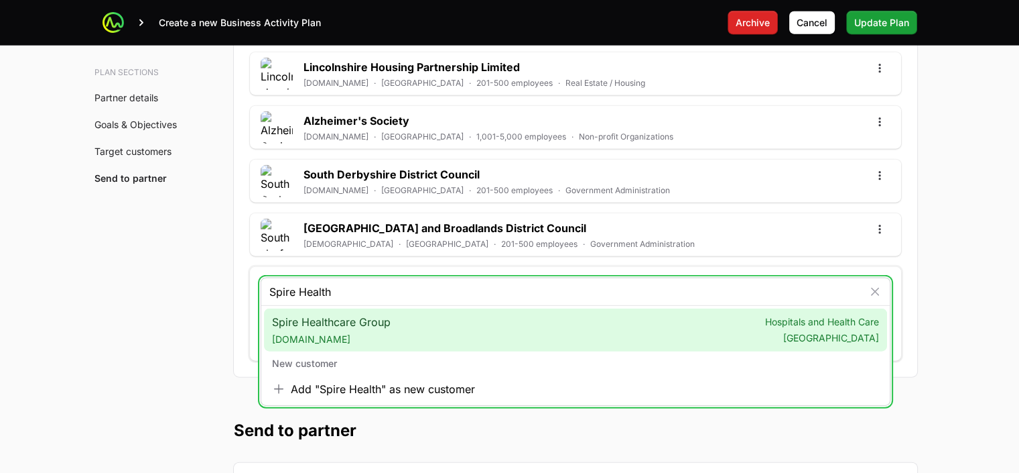
type input "Spire Health"
click at [329, 332] on span "[DOMAIN_NAME]" at bounding box center [331, 338] width 119 height 13
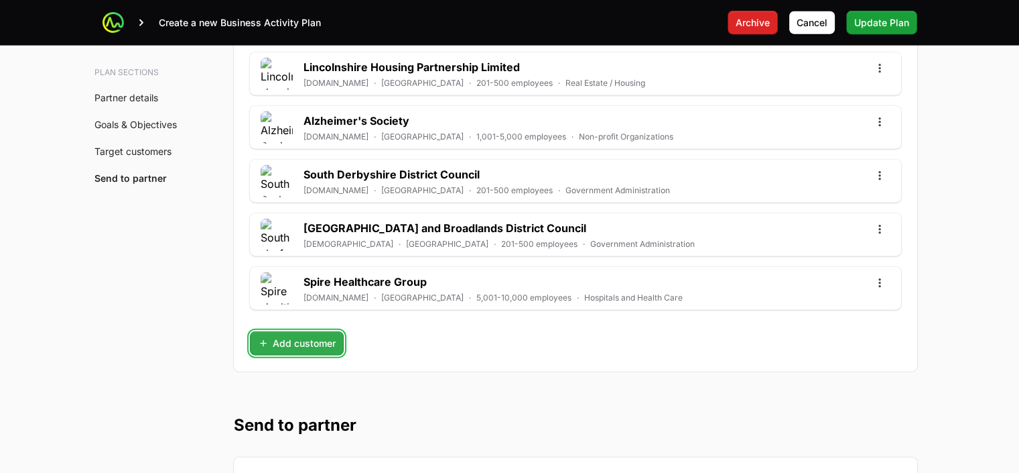
click at [318, 339] on span "Add customer" at bounding box center [297, 343] width 78 height 16
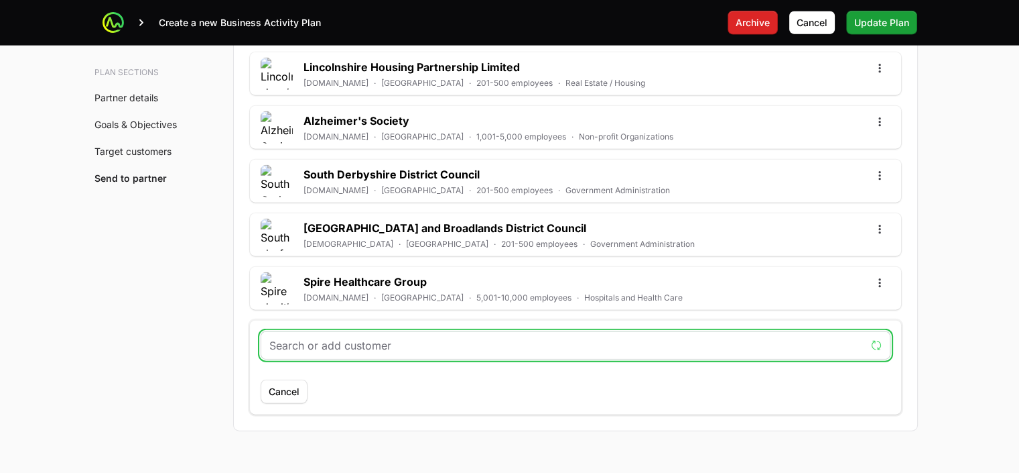
paste input "[GEOGRAPHIC_DATA][PERSON_NAME]"
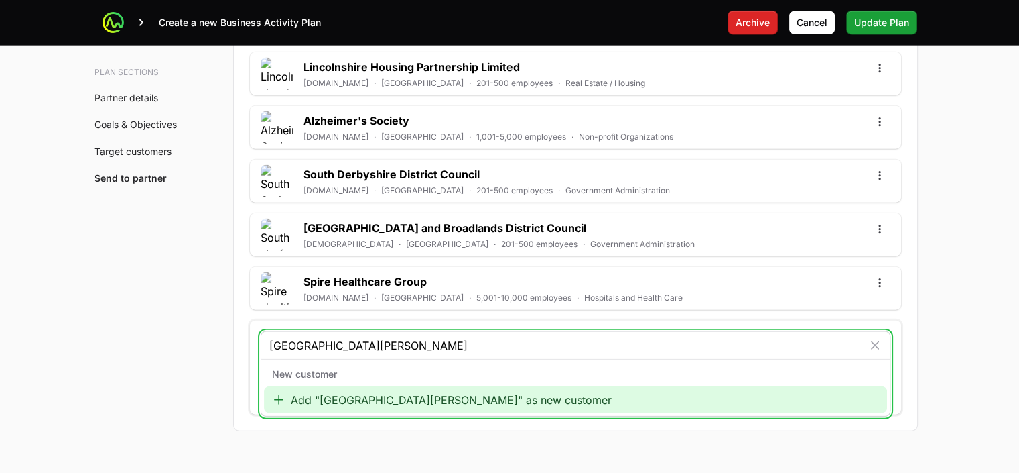
type input "[GEOGRAPHIC_DATA][PERSON_NAME]"
click at [360, 391] on div "Add "[GEOGRAPHIC_DATA][PERSON_NAME]" as new customer" at bounding box center [575, 399] width 623 height 27
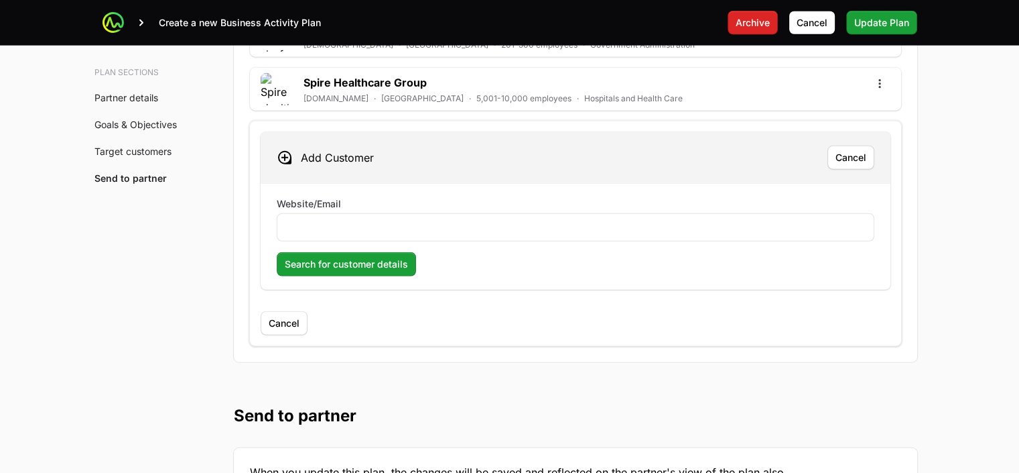
scroll to position [4212, 0]
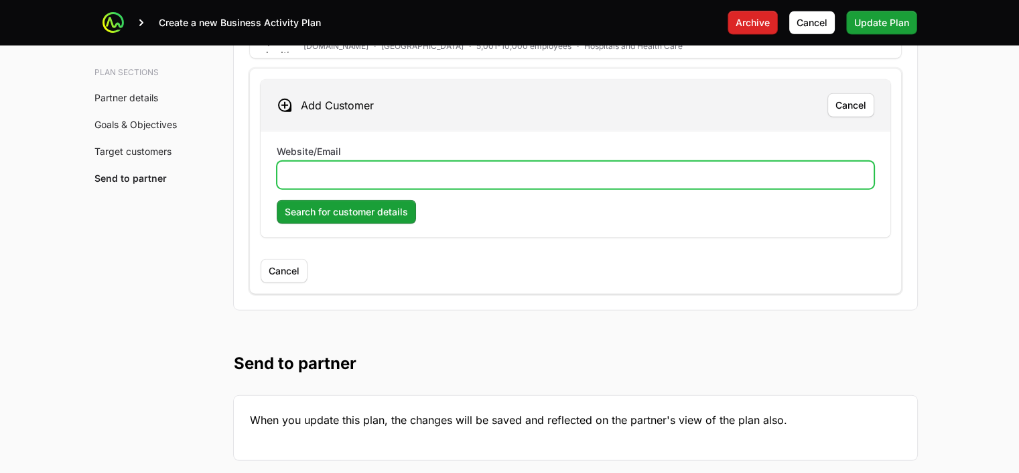
click at [334, 168] on input "Website/Email" at bounding box center [576, 175] width 580 height 16
paste input "[DOMAIN_NAME]"
type input "[DOMAIN_NAME]"
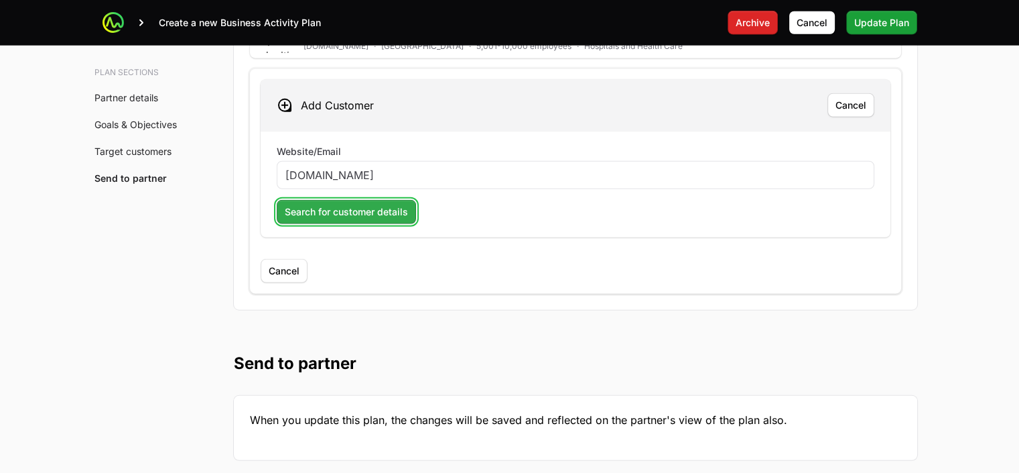
click at [360, 204] on span "Search for customer details" at bounding box center [346, 212] width 123 height 16
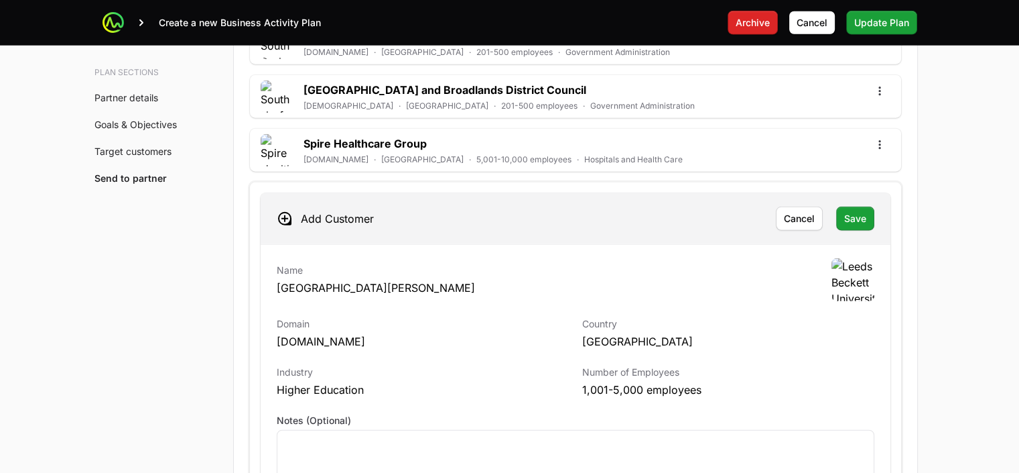
scroll to position [4099, 0]
click at [853, 211] on span "Save" at bounding box center [855, 218] width 22 height 16
